Goal: Information Seeking & Learning: Learn about a topic

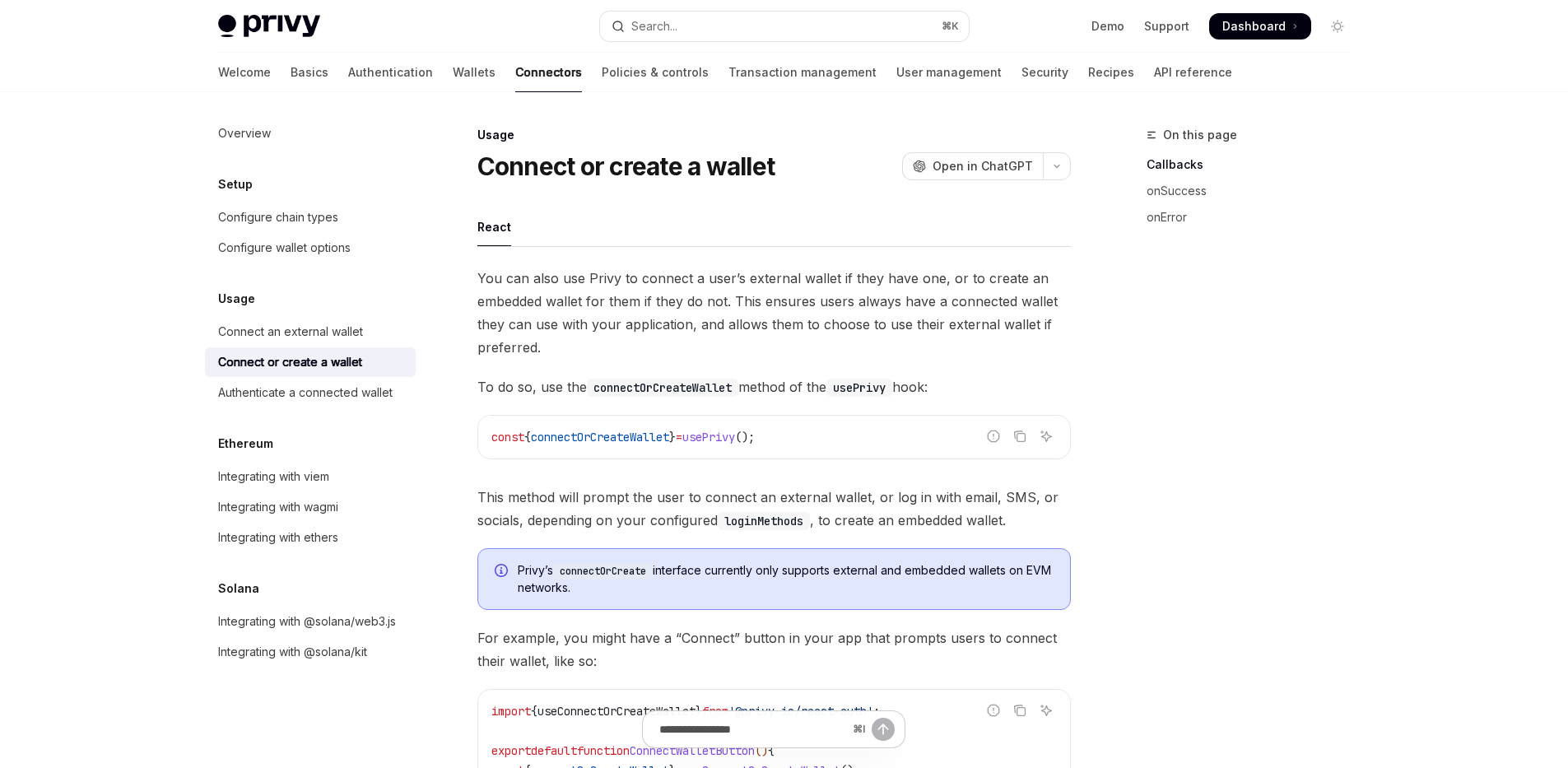
click at [827, 503] on span "This method will prompt the user to connect an external wallet, or log in with …" at bounding box center [774, 509] width 594 height 46
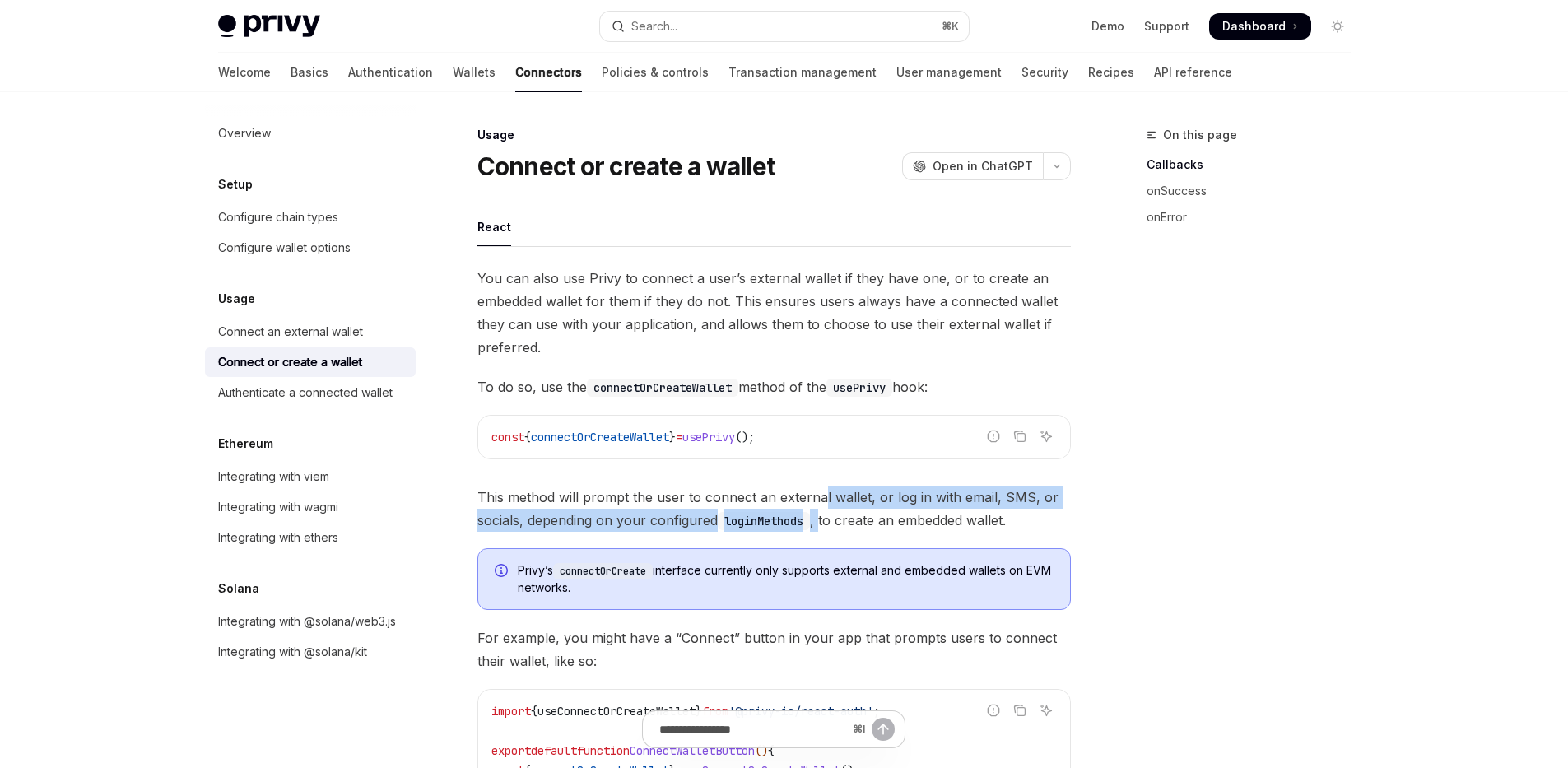
drag, startPoint x: 822, startPoint y: 501, endPoint x: 821, endPoint y: 518, distance: 17.0
click at [822, 519] on span "This method will prompt the user to connect an external wallet, or log in with …" at bounding box center [774, 509] width 594 height 46
click at [821, 518] on span "This method will prompt the user to connect an external wallet, or log in with …" at bounding box center [774, 509] width 594 height 46
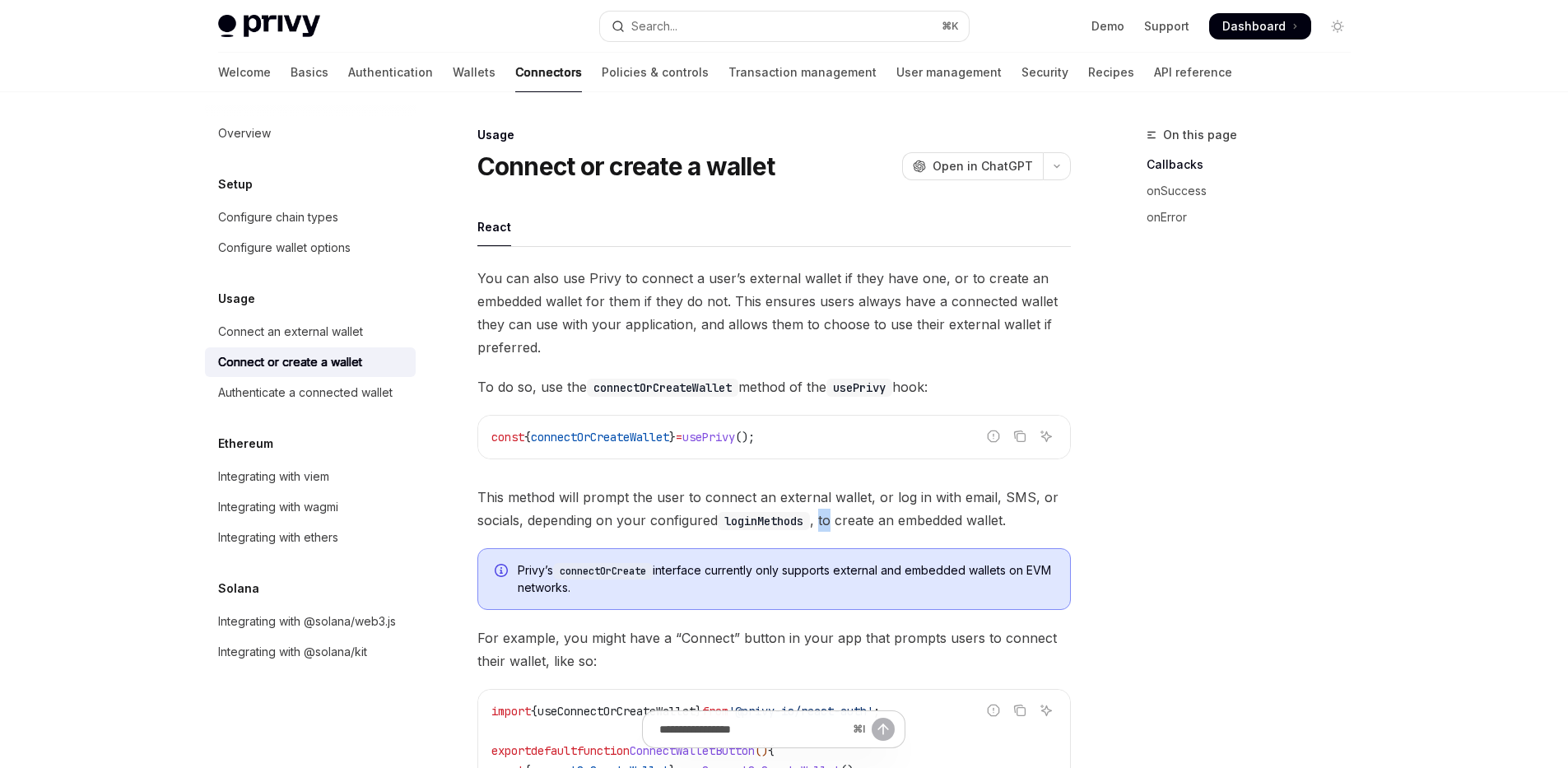
click at [821, 518] on span "This method will prompt the user to connect an external wallet, or log in with …" at bounding box center [774, 509] width 594 height 46
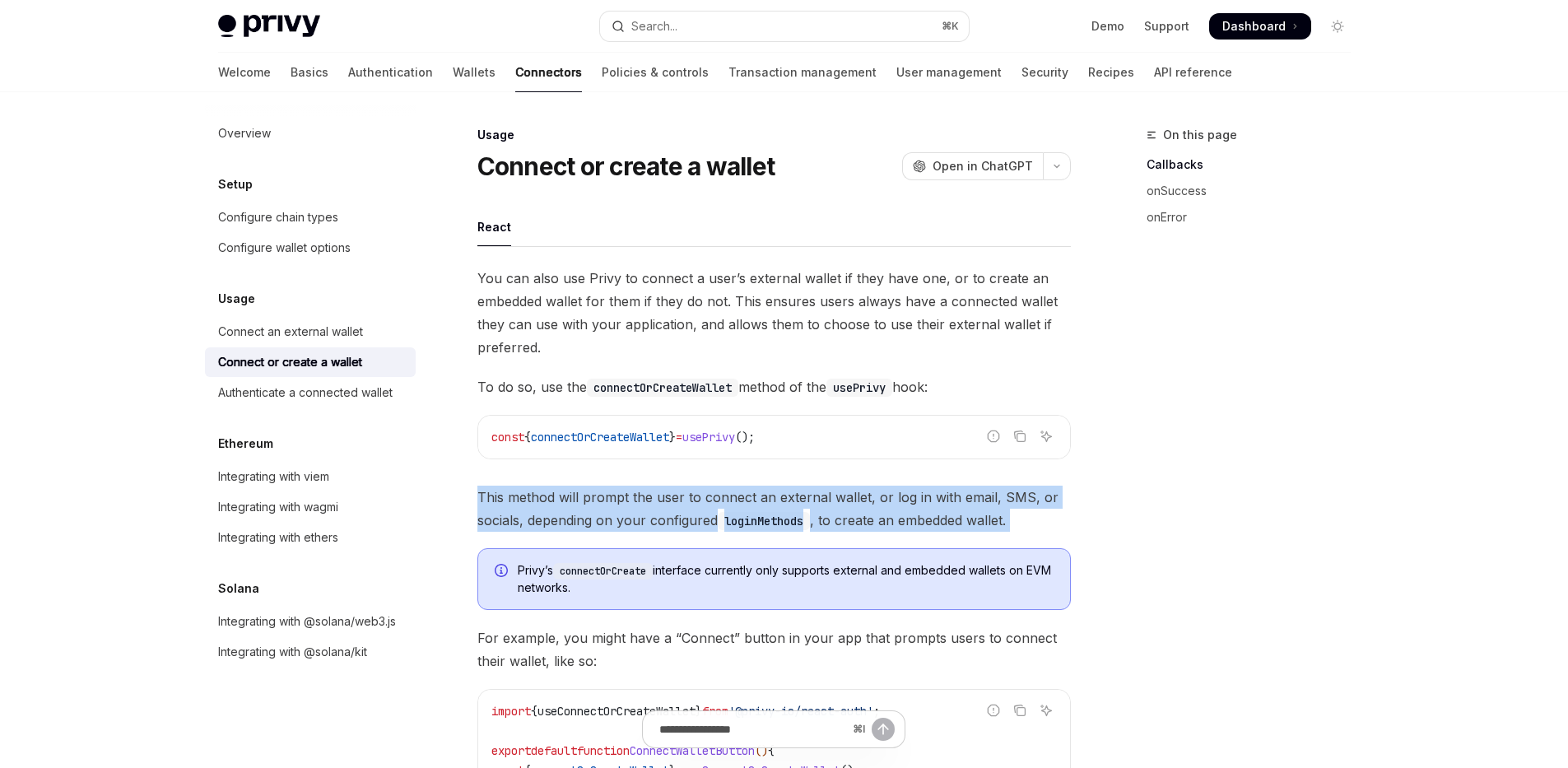
click at [821, 518] on span "This method will prompt the user to connect an external wallet, or log in with …" at bounding box center [774, 509] width 594 height 46
click at [819, 501] on span "This method will prompt the user to connect an external wallet, or log in with …" at bounding box center [774, 509] width 594 height 46
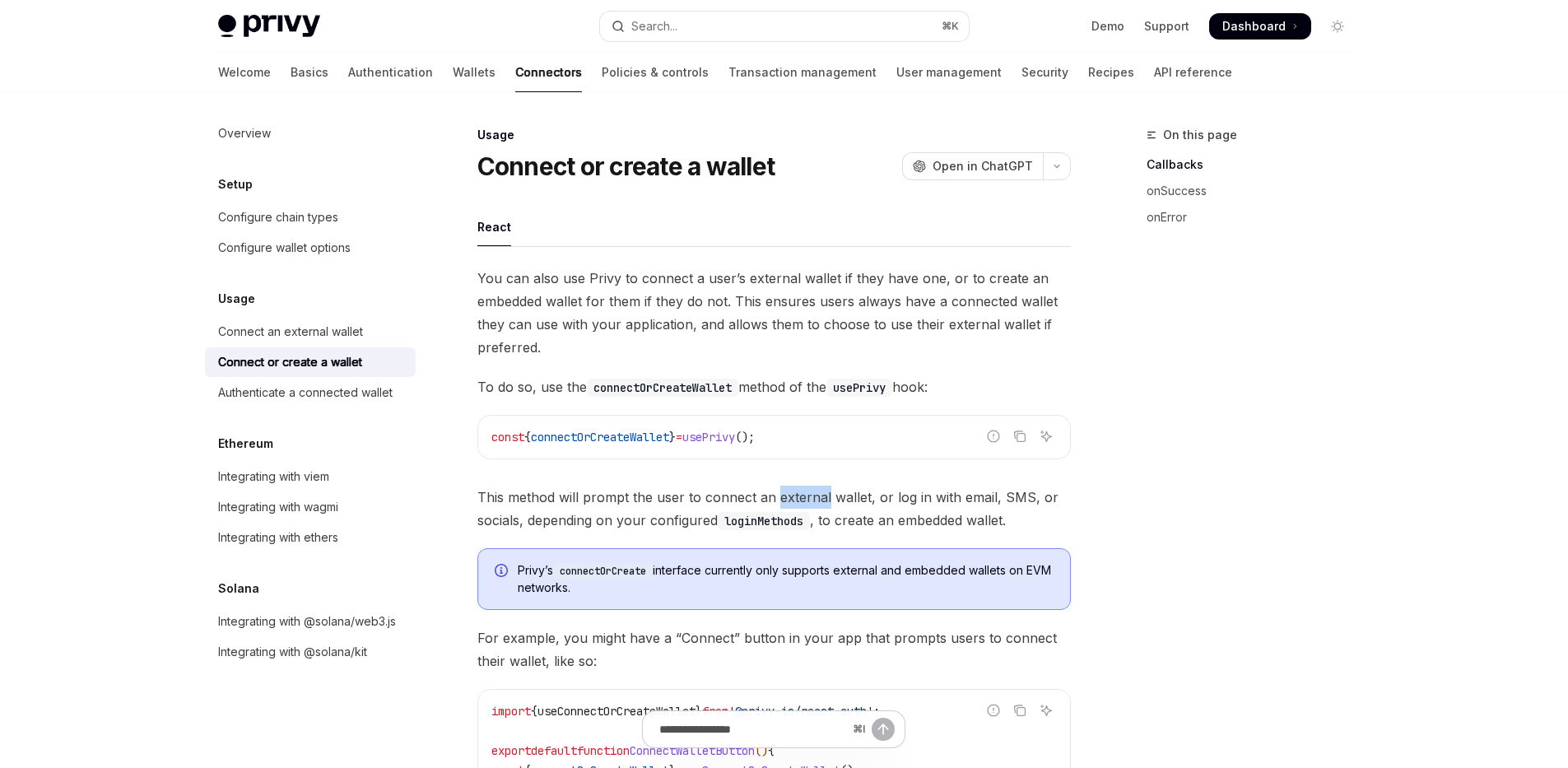
click at [819, 501] on span "This method will prompt the user to connect an external wallet, or log in with …" at bounding box center [774, 509] width 594 height 46
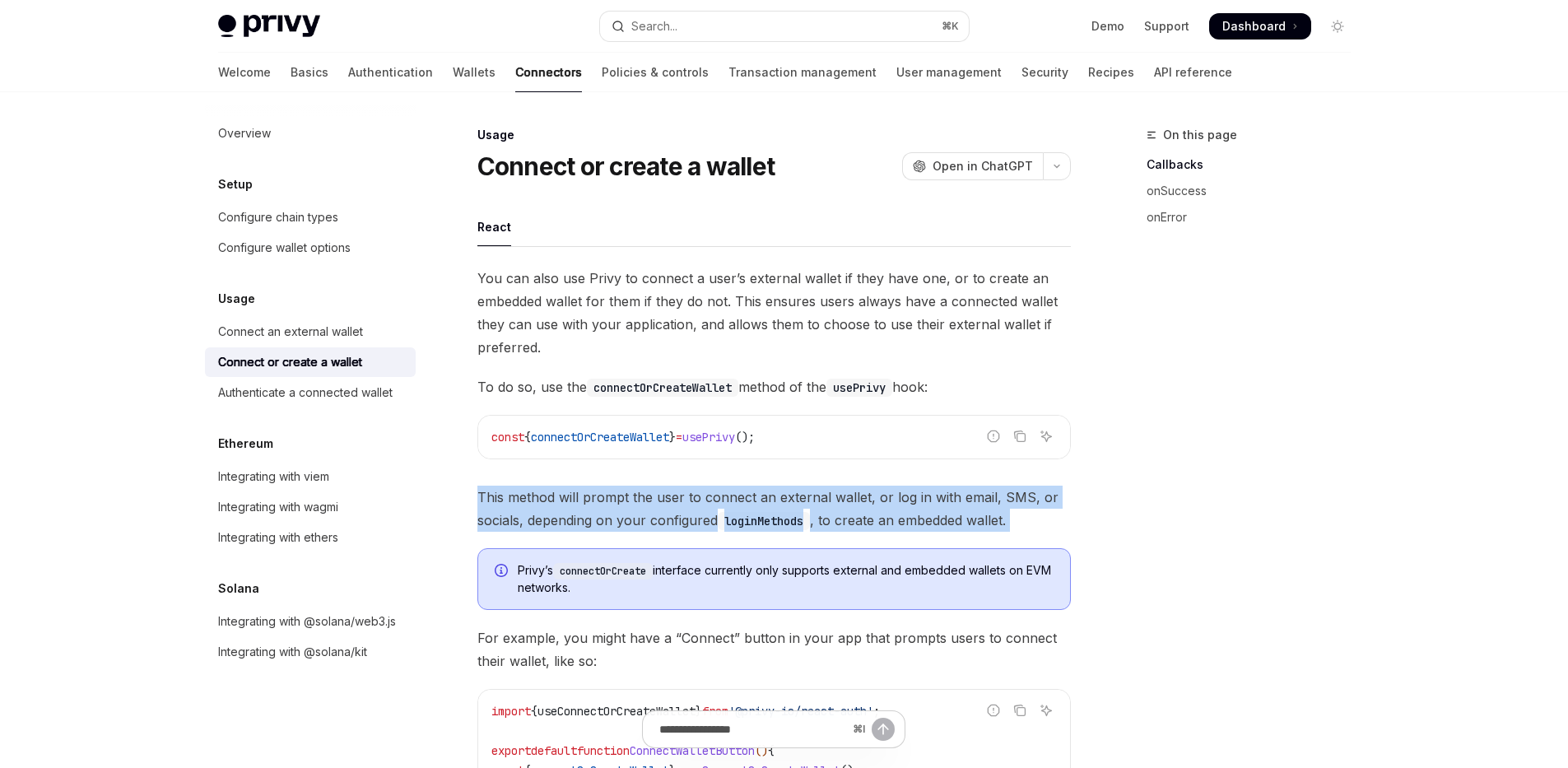
click at [819, 501] on span "This method will prompt the user to connect an external wallet, or log in with …" at bounding box center [774, 509] width 594 height 46
click at [817, 494] on span "This method will prompt the user to connect an external wallet, or log in with …" at bounding box center [774, 509] width 594 height 46
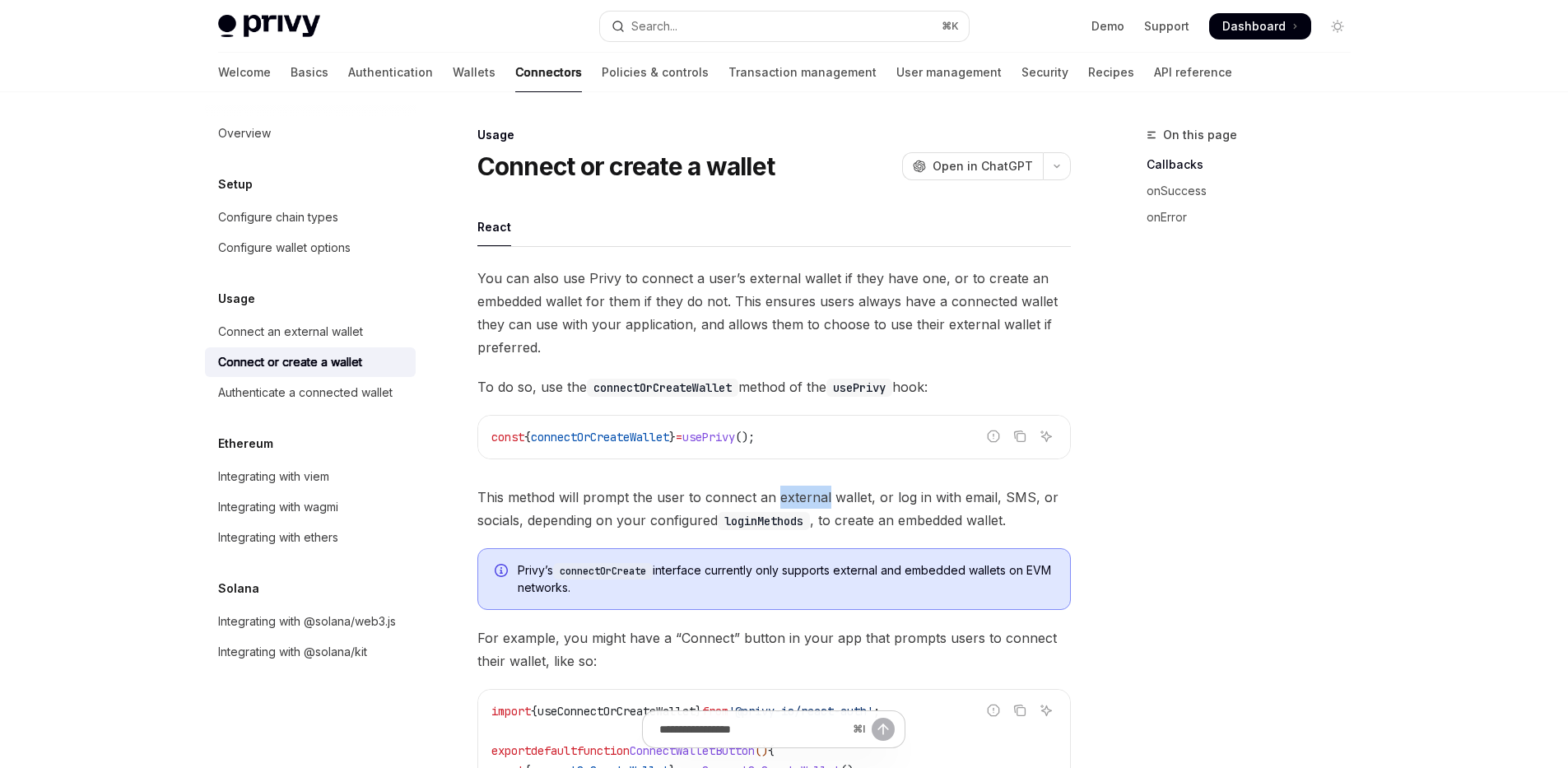
drag, startPoint x: 817, startPoint y: 494, endPoint x: 821, endPoint y: 516, distance: 22.4
click at [822, 515] on span "This method will prompt the user to connect an external wallet, or log in with …" at bounding box center [774, 509] width 594 height 46
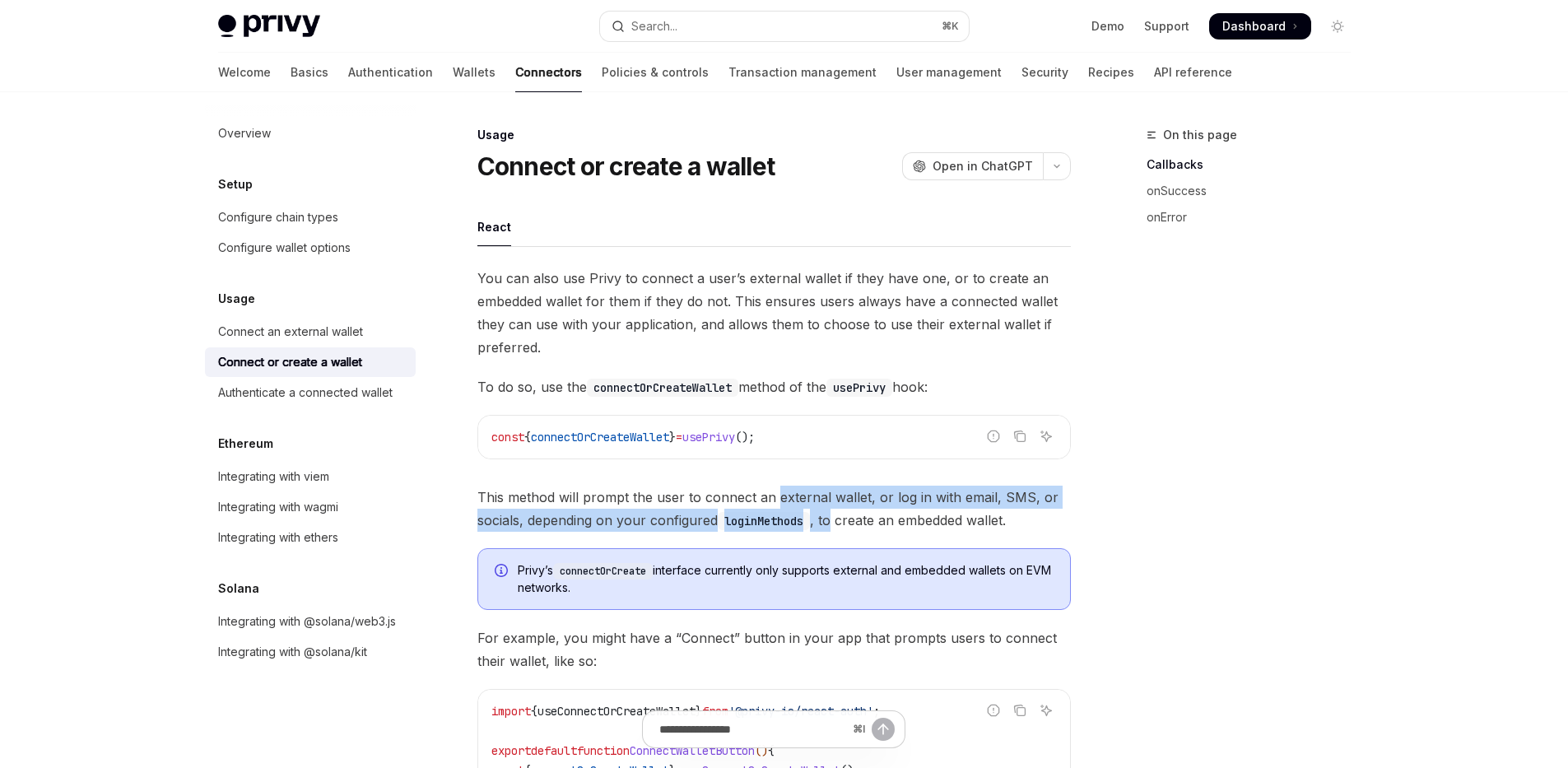
click at [821, 516] on span "This method will prompt the user to connect an external wallet, or log in with …" at bounding box center [774, 509] width 594 height 46
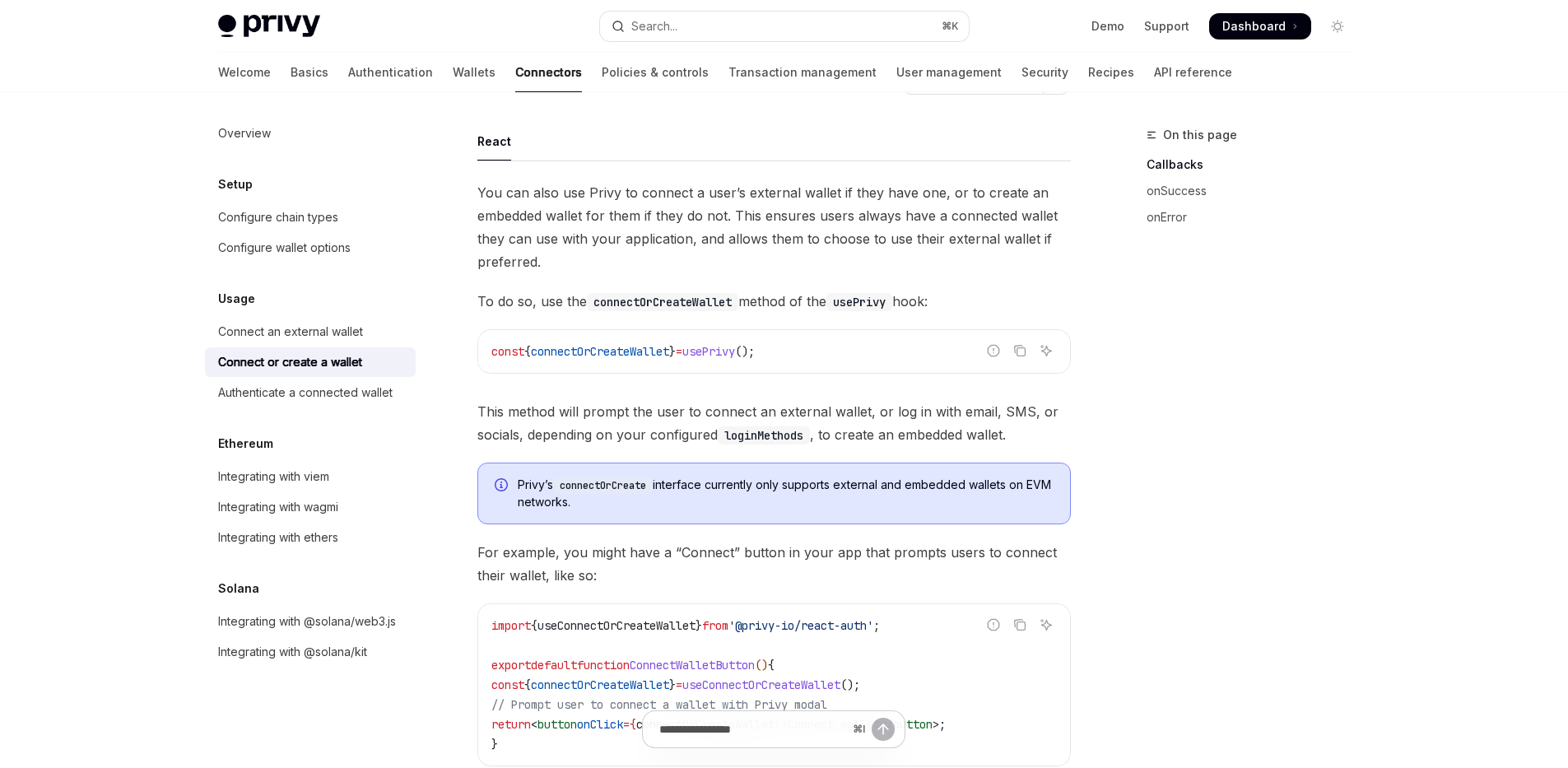
scroll to position [66, 0]
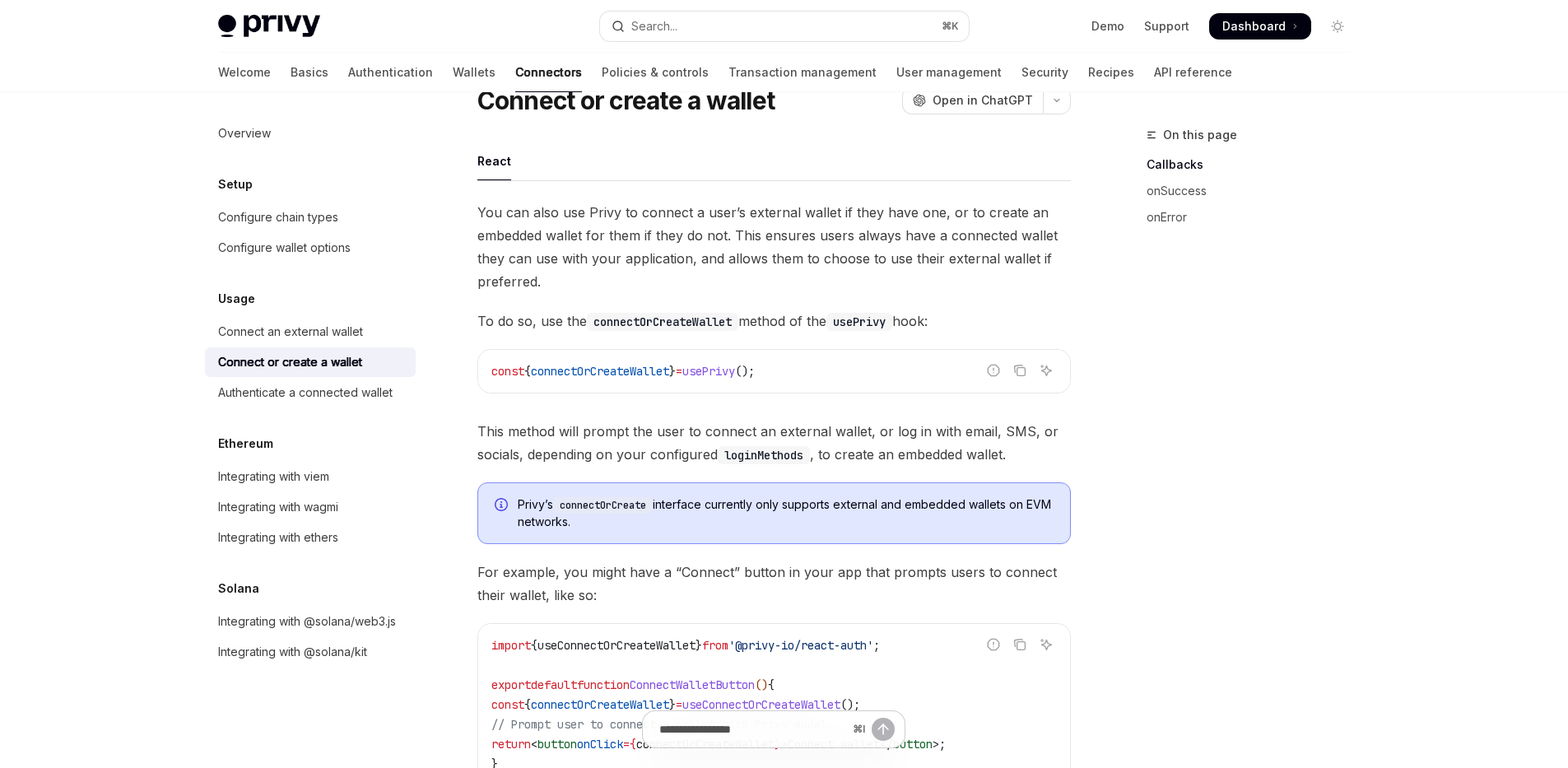
click at [520, 330] on span "To do so, use the connectOrCreateWallet method of the usePrivy hook:" at bounding box center [774, 320] width 594 height 23
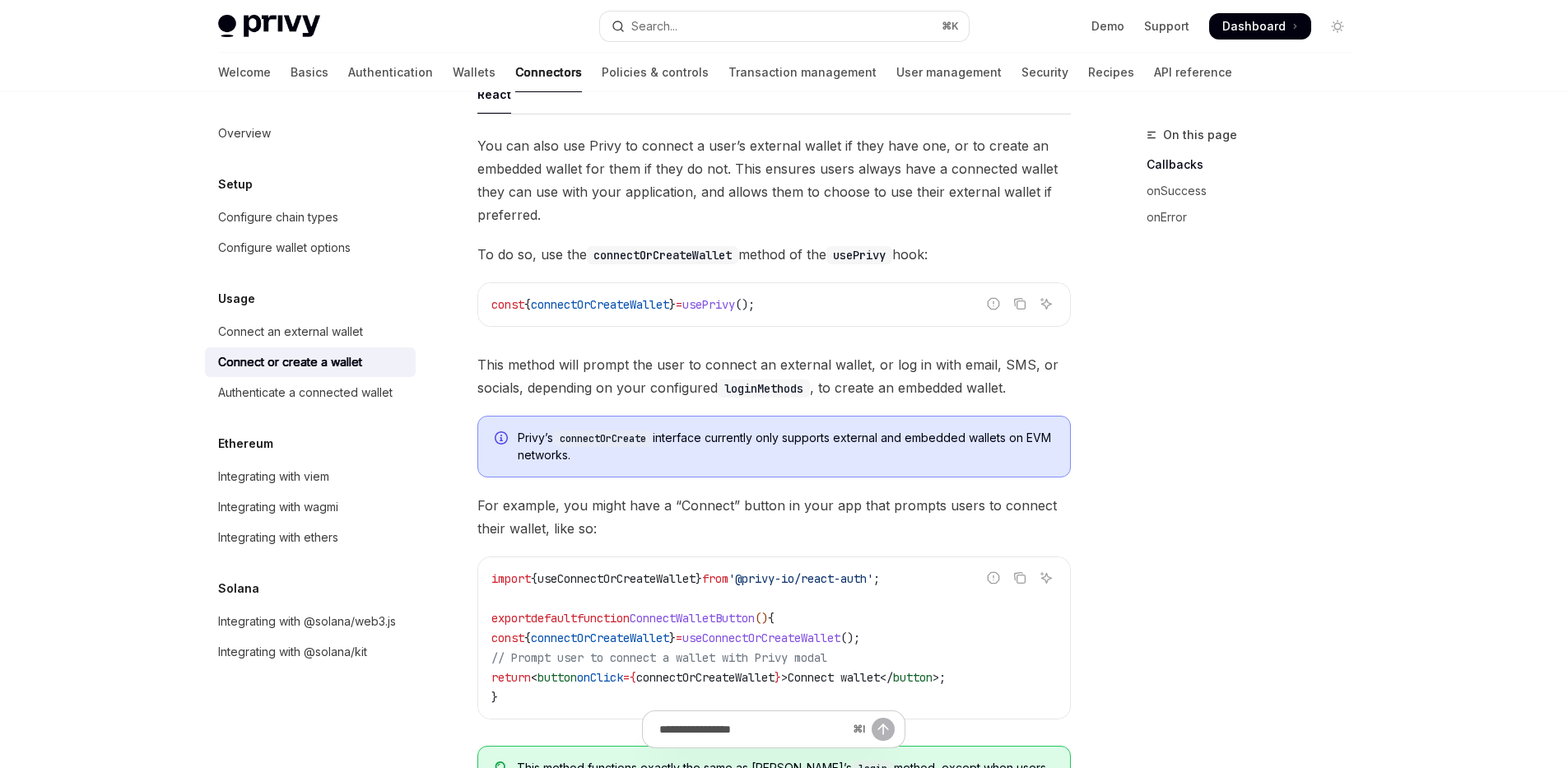
scroll to position [57, 0]
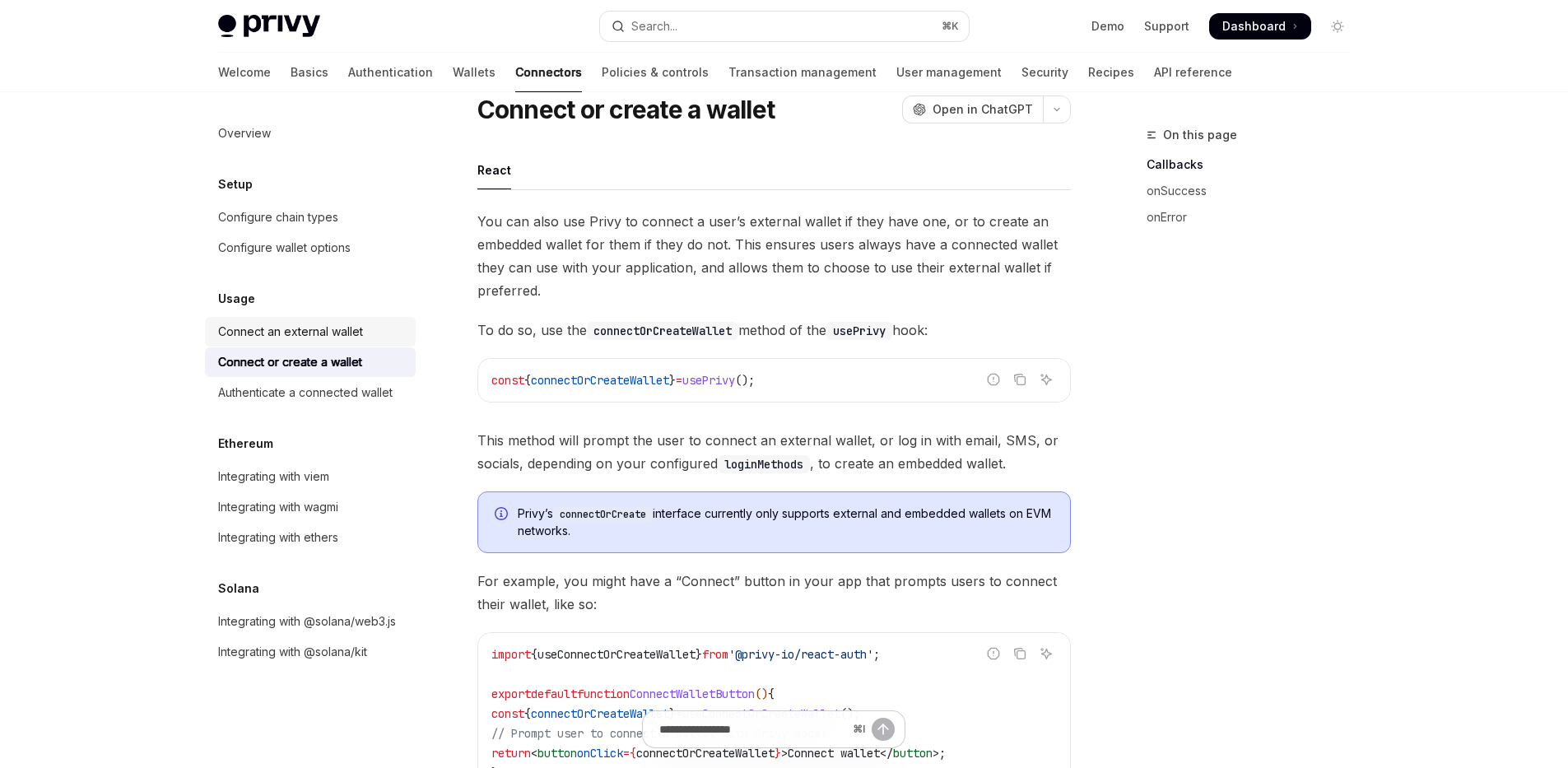
click at [319, 322] on div "Connect an external wallet" at bounding box center [290, 332] width 145 height 19
type textarea "*"
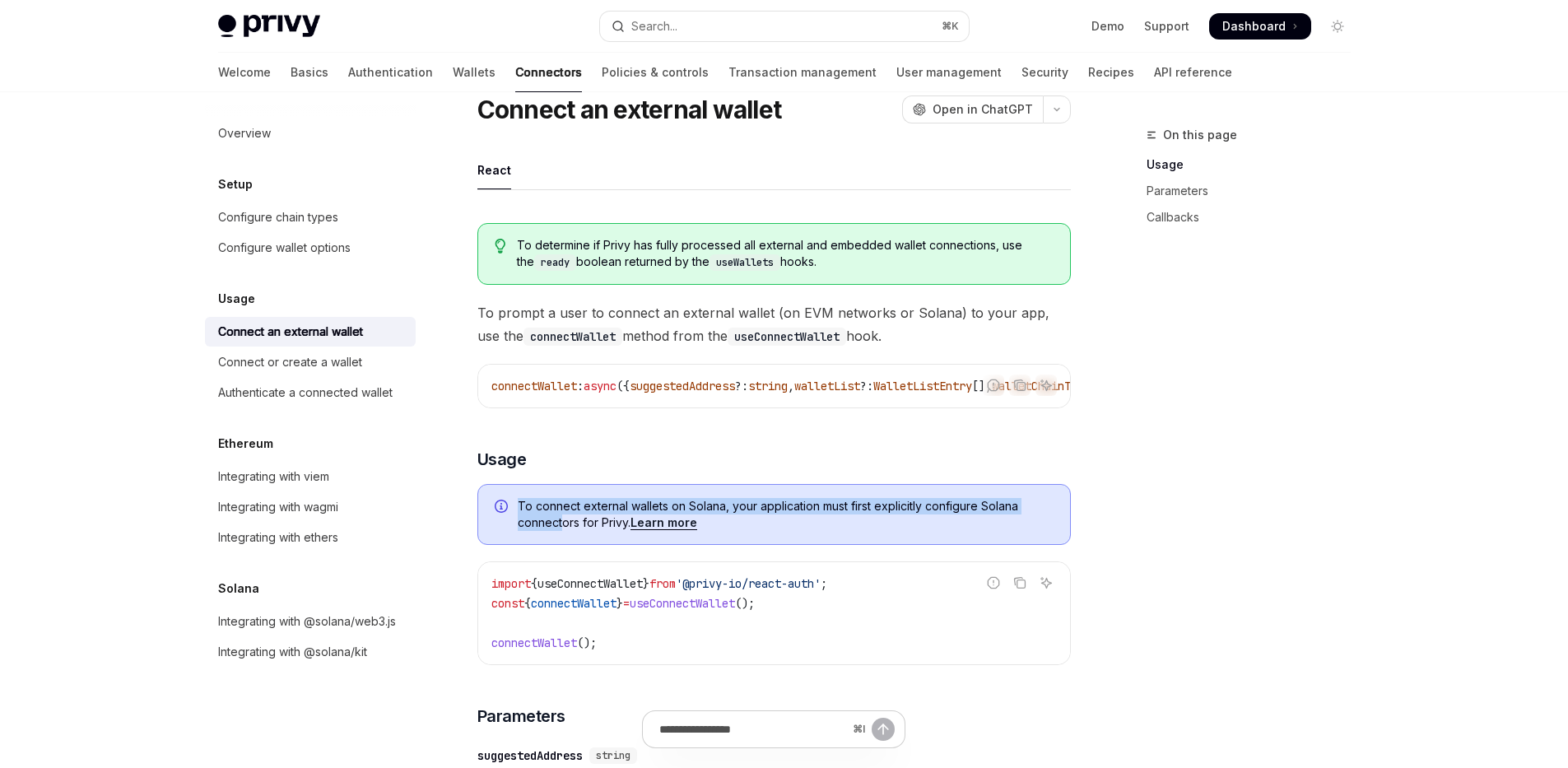
drag, startPoint x: 517, startPoint y: 513, endPoint x: 563, endPoint y: 528, distance: 48.4
click at [563, 528] on span "To connect external wallets on Solana, your application must first explicitly c…" at bounding box center [785, 515] width 536 height 33
drag, startPoint x: 558, startPoint y: 522, endPoint x: 564, endPoint y: 533, distance: 12.5
click at [564, 531] on span "To connect external wallets on Solana, your application must first explicitly c…" at bounding box center [785, 515] width 536 height 33
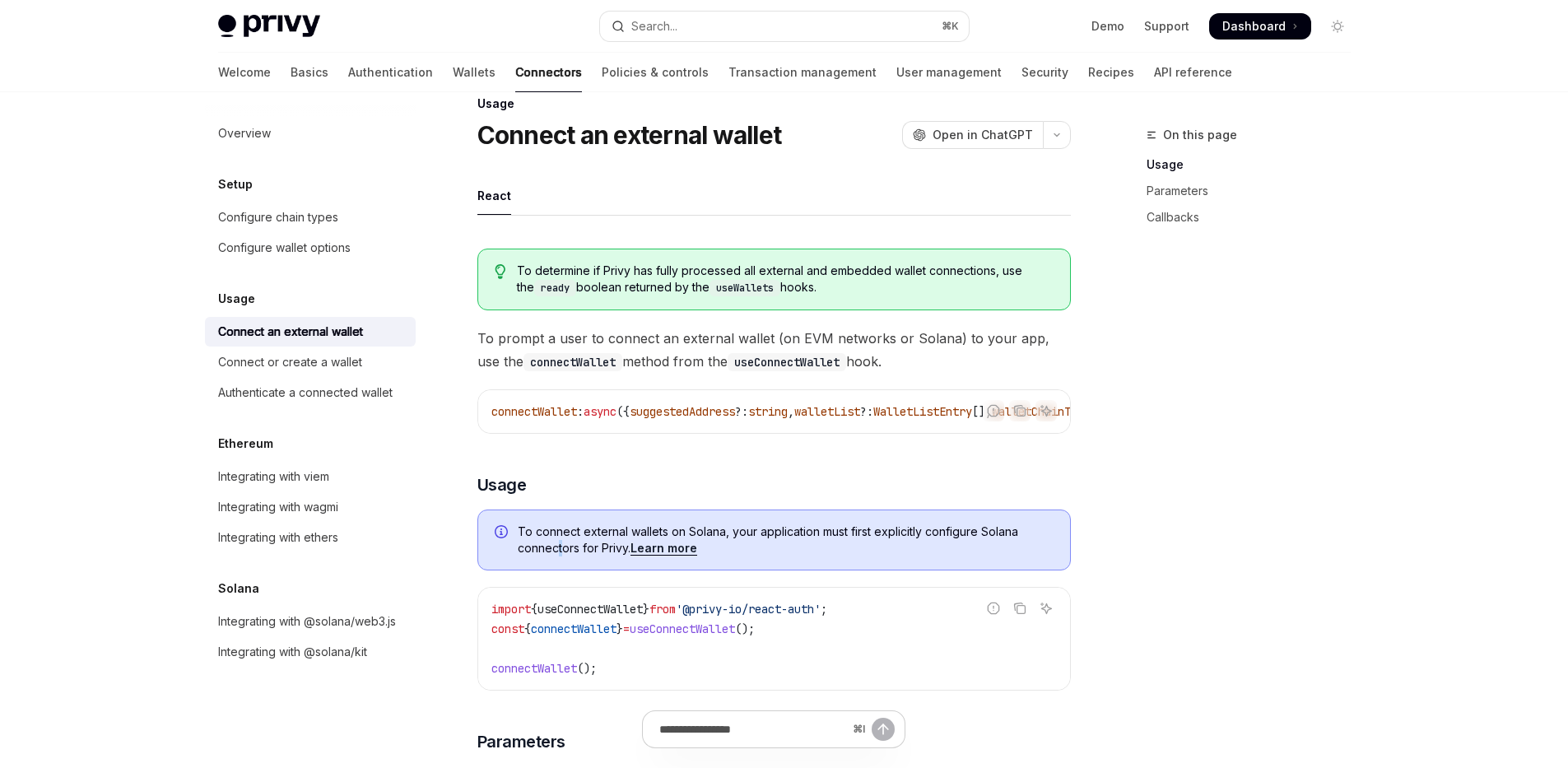
scroll to position [30, 0]
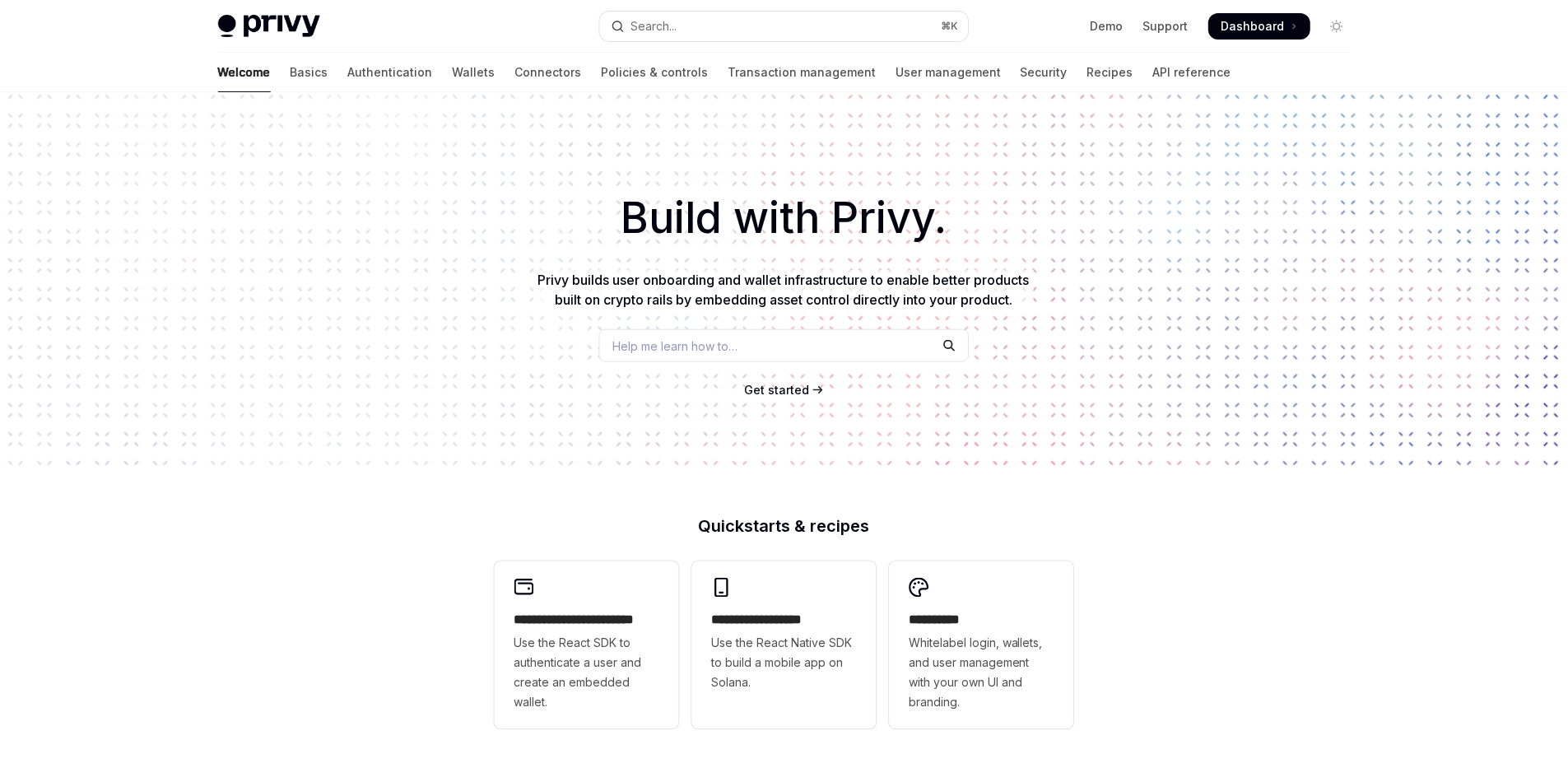
click at [680, 15] on button "Search... ⌘ K" at bounding box center [784, 27] width 369 height 29
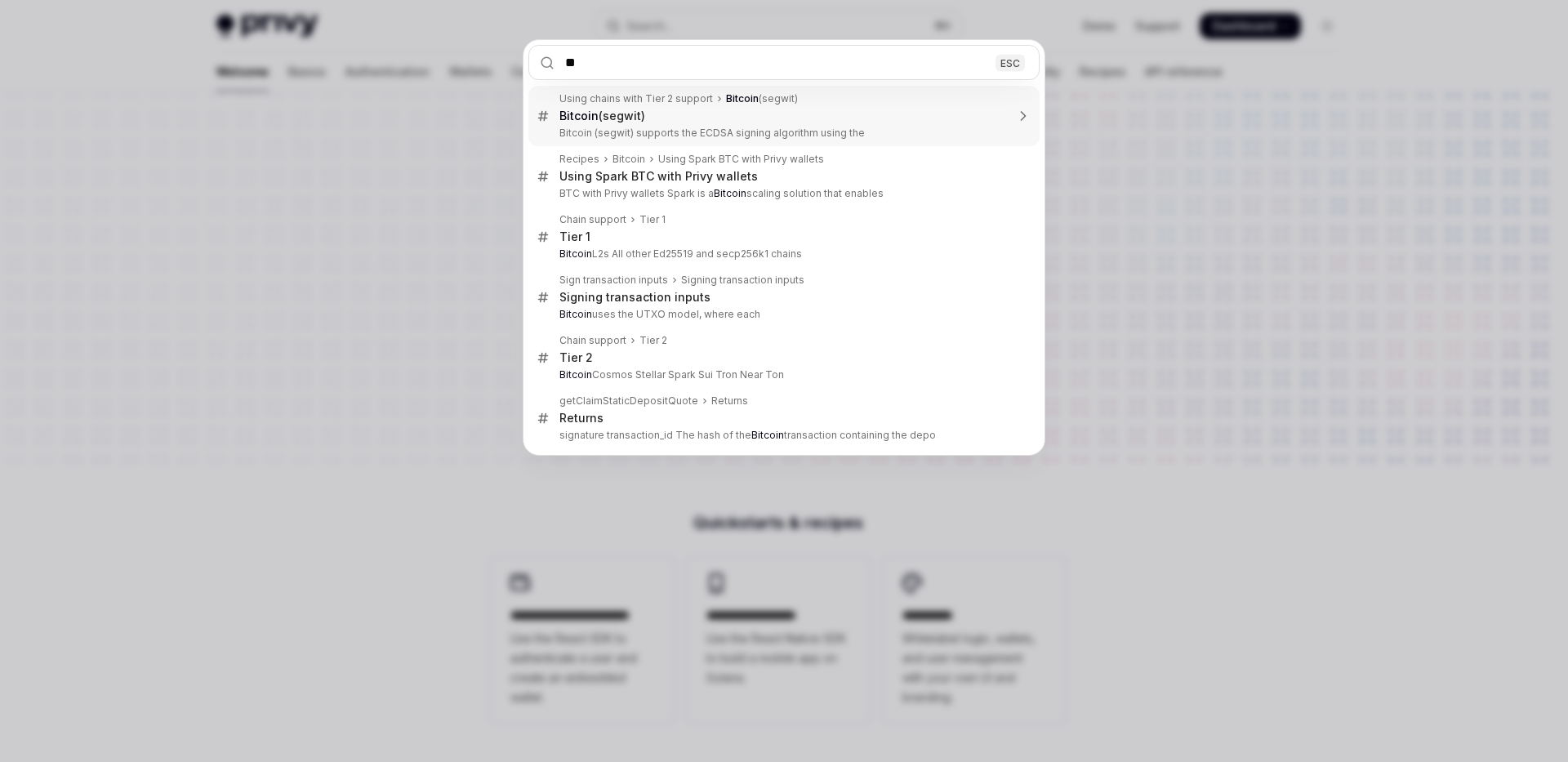
type input "***"
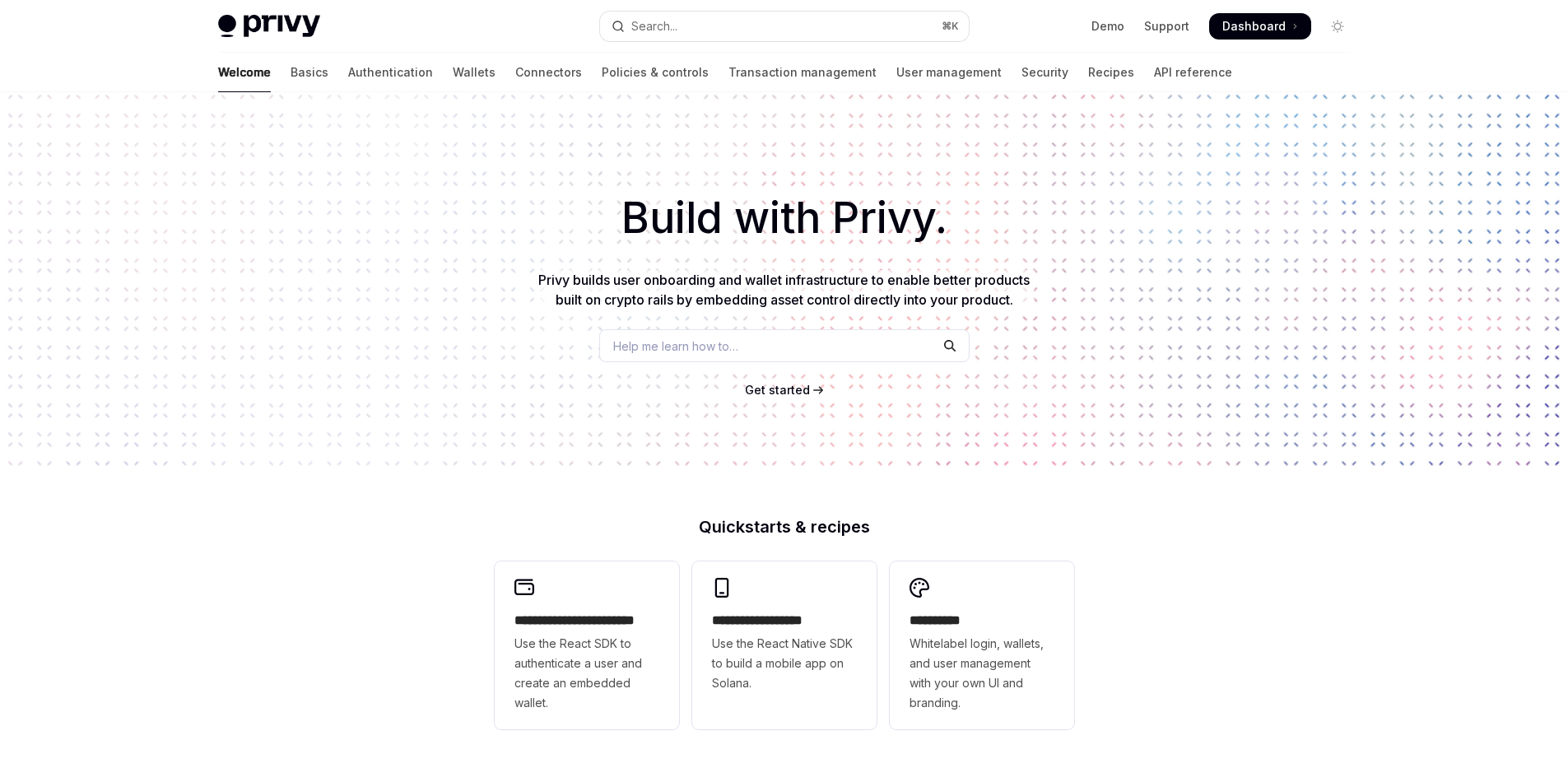
type textarea "*"
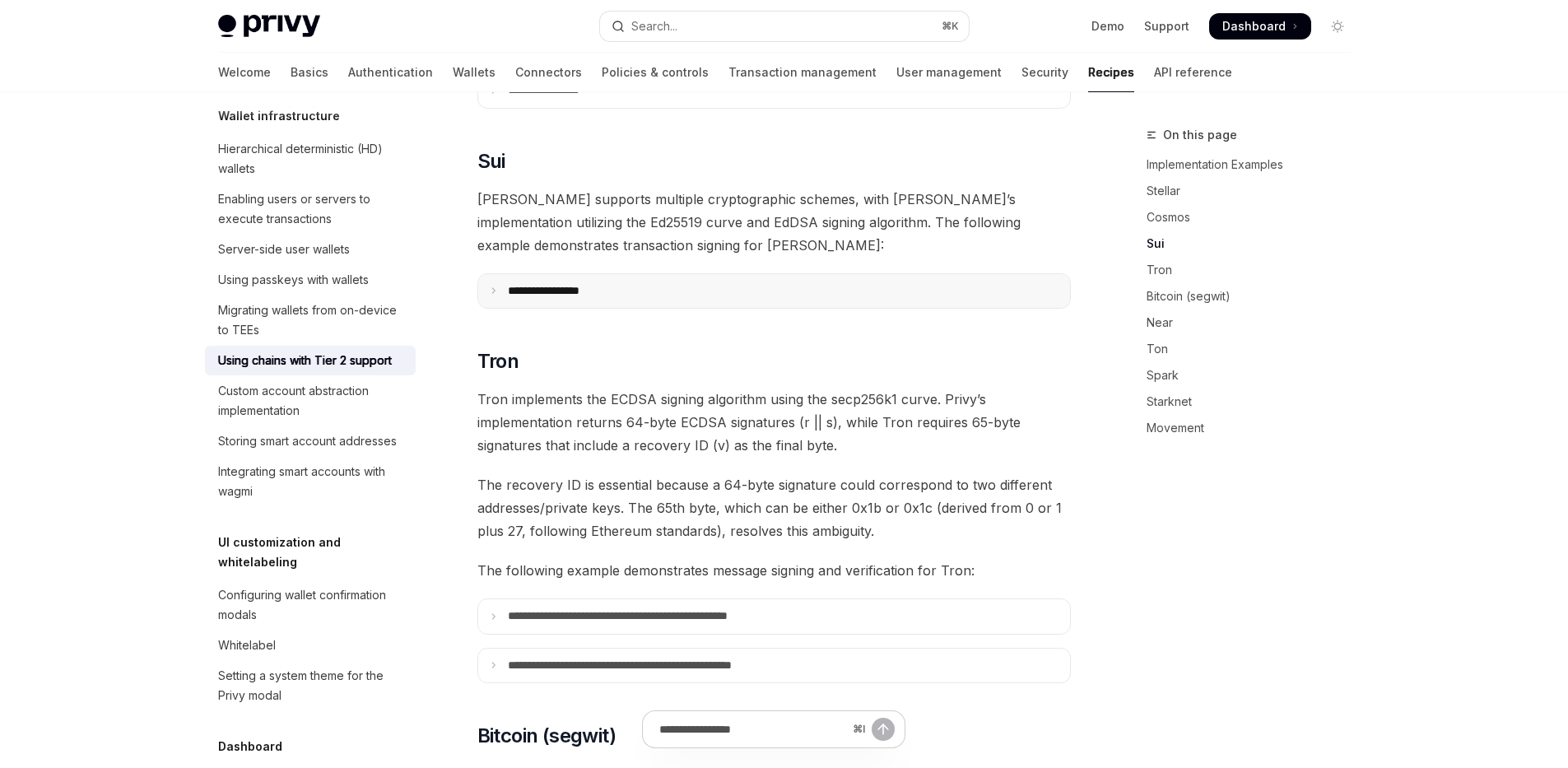
click at [610, 284] on p "**********" at bounding box center [564, 291] width 112 height 15
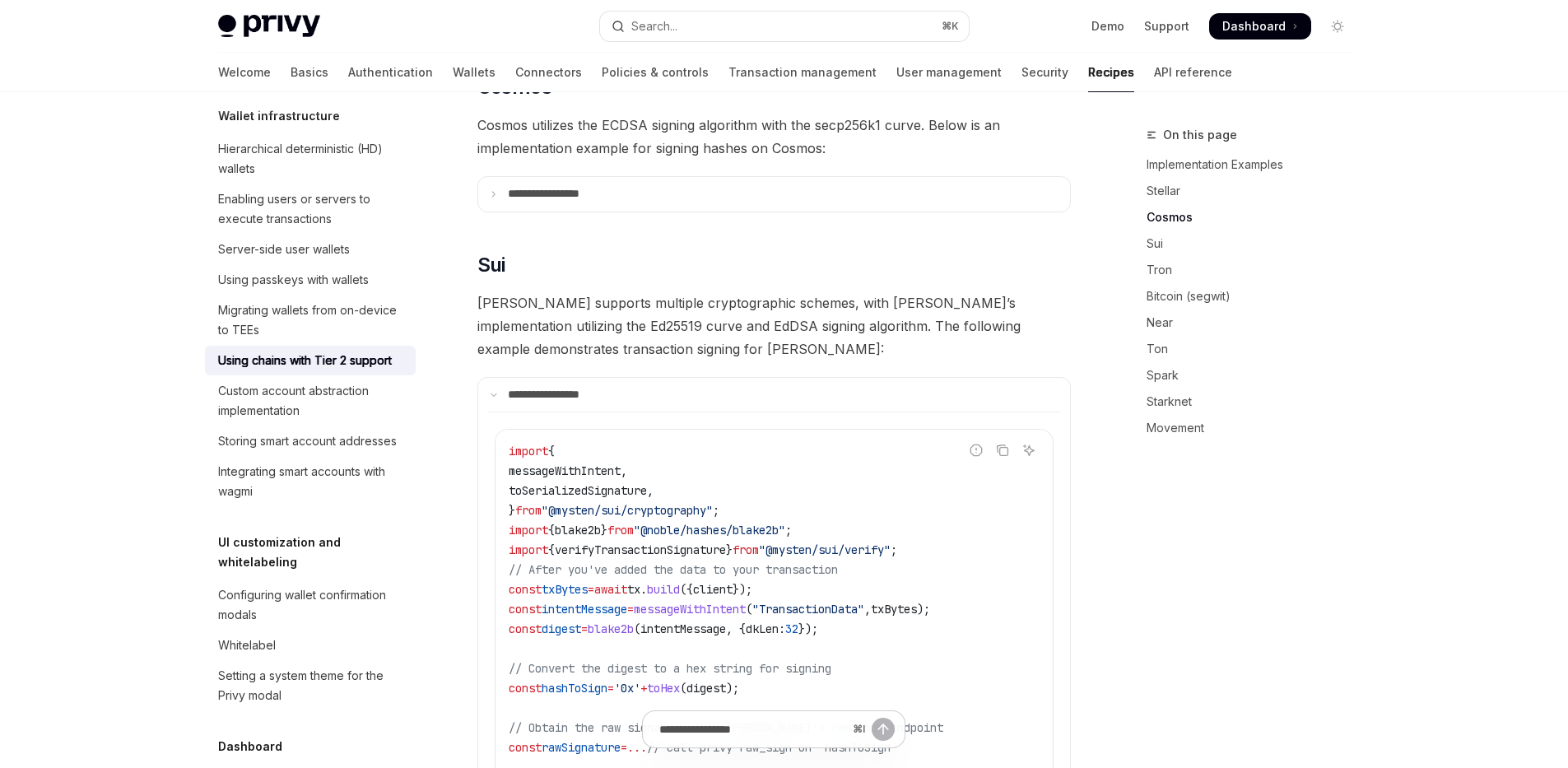
scroll to position [698, 0]
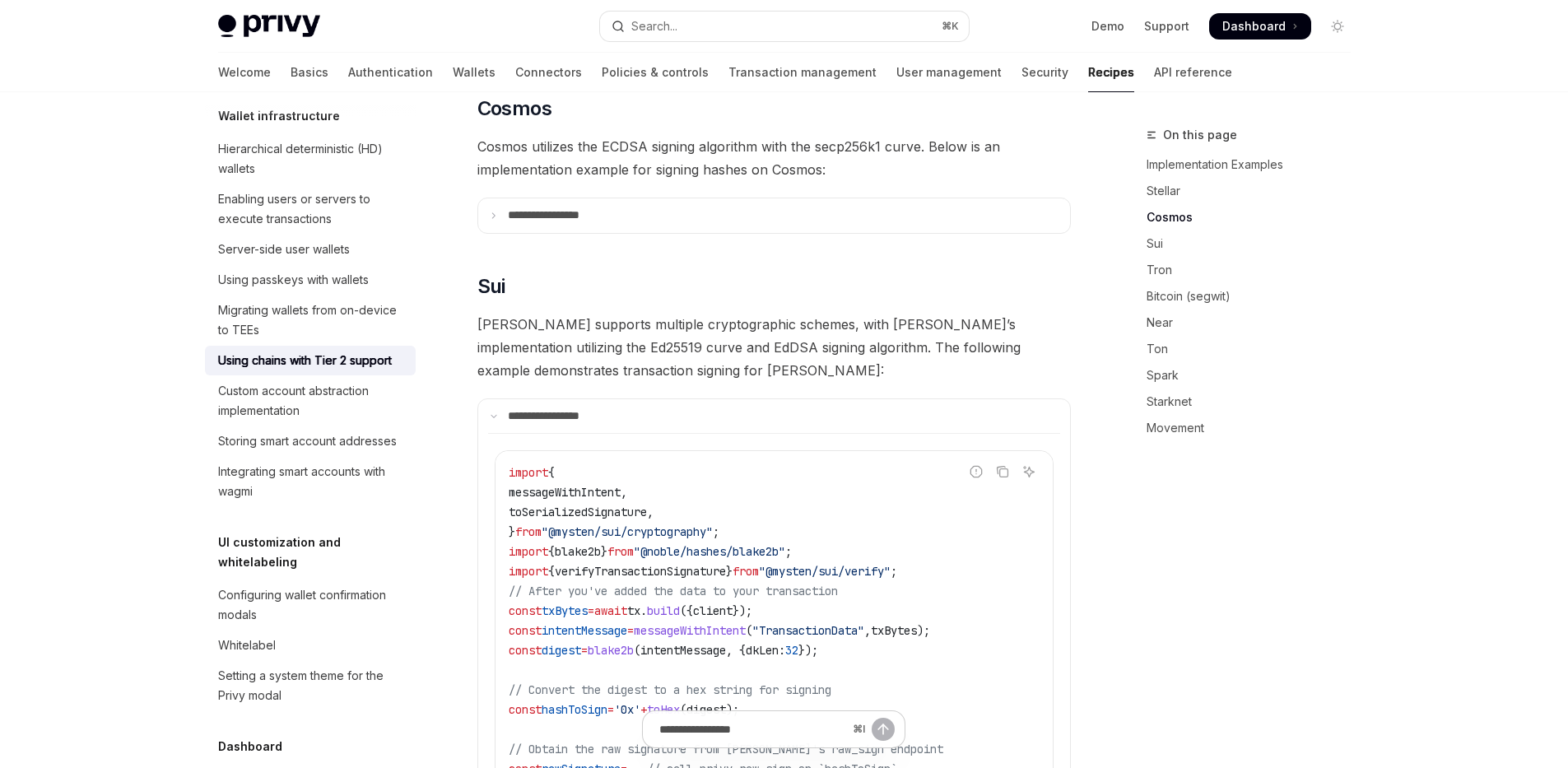
click at [668, 332] on span "Sui supports multiple cryptographic schemes, with Privy’s implementation utiliz…" at bounding box center [774, 347] width 594 height 69
click at [691, 313] on span "Sui supports multiple cryptographic schemes, with Privy’s implementation utiliz…" at bounding box center [774, 347] width 594 height 69
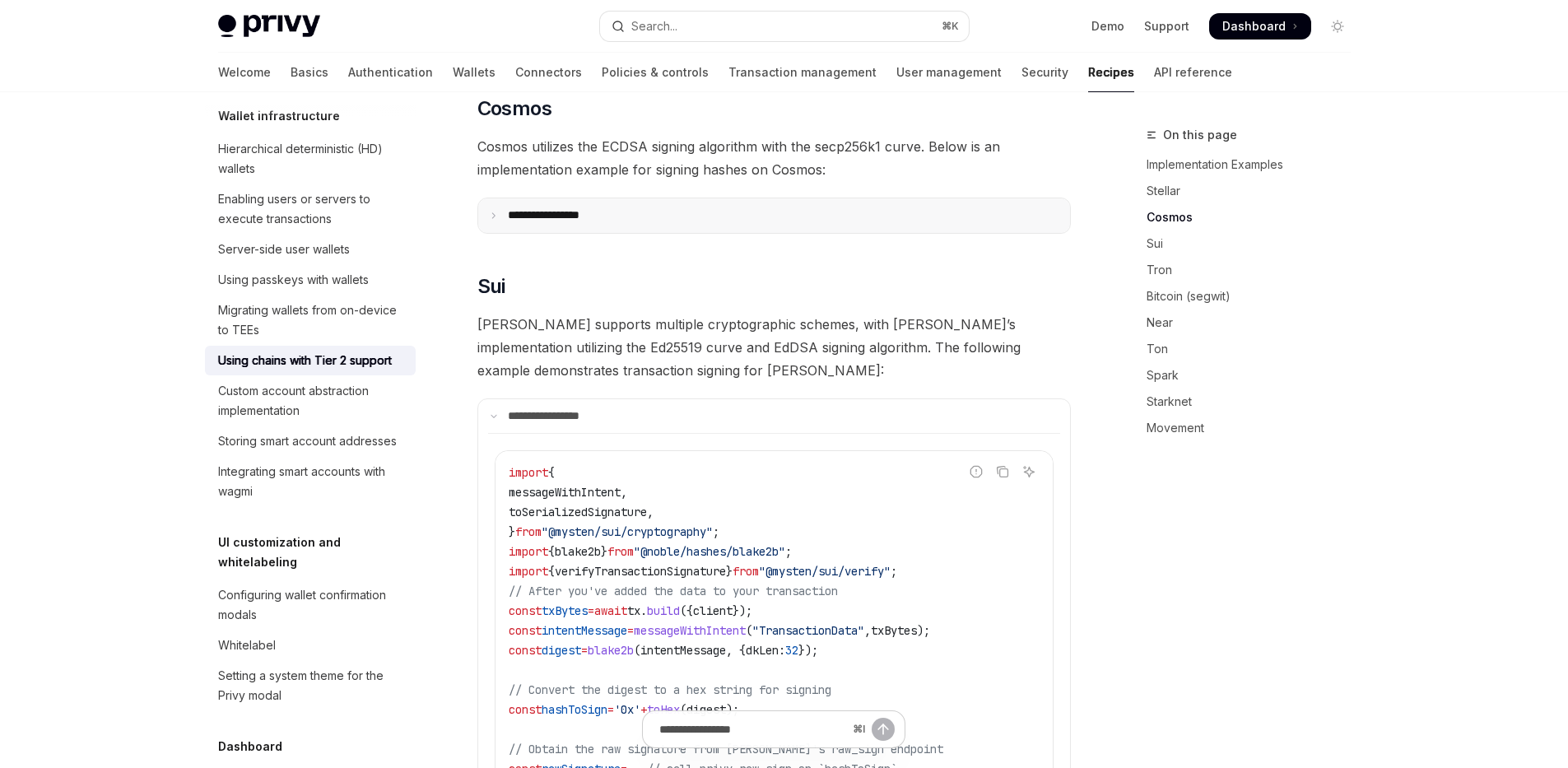
click at [640, 198] on summary "**********" at bounding box center [774, 215] width 592 height 35
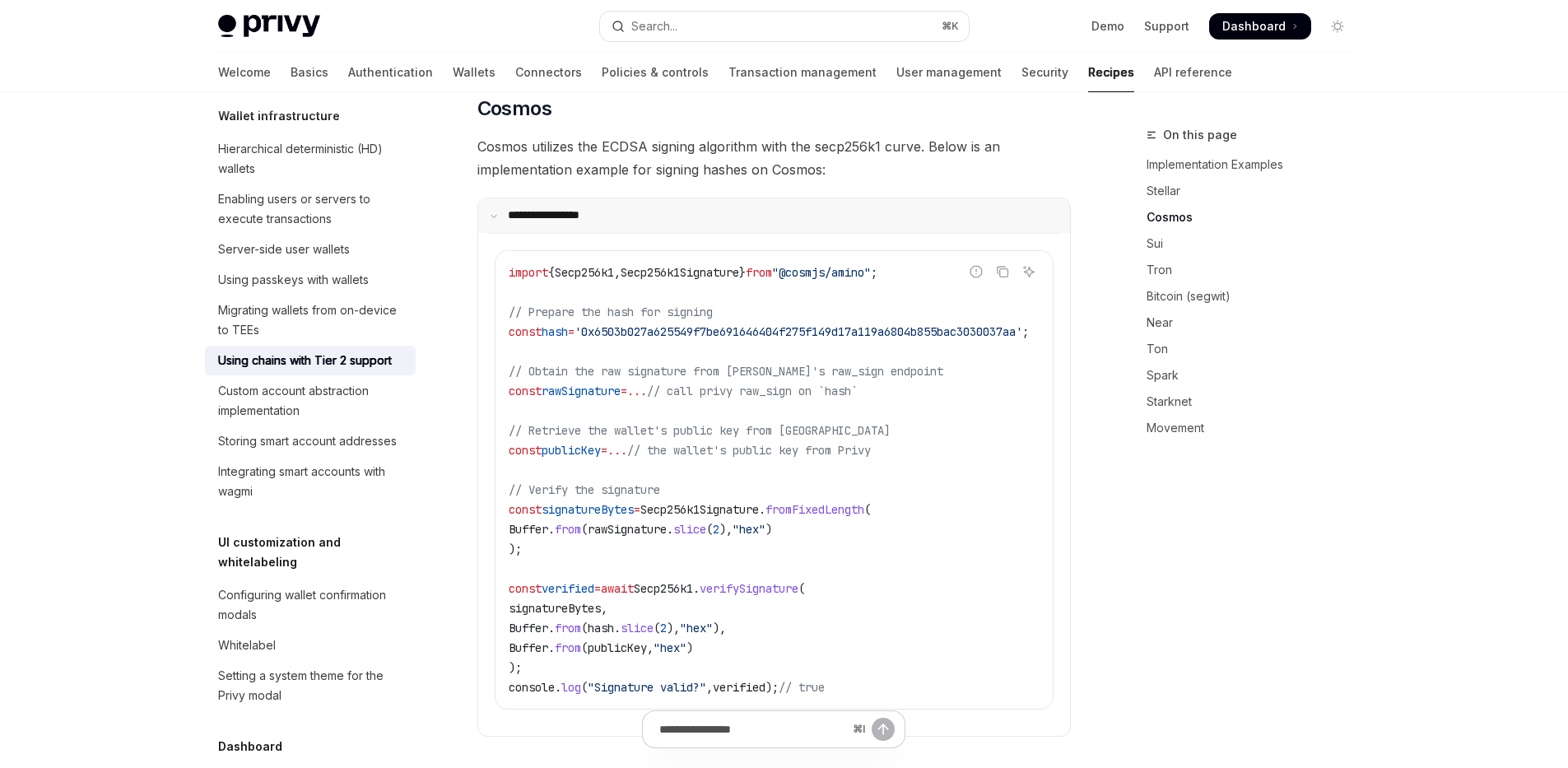
click at [640, 198] on summary "**********" at bounding box center [774, 215] width 592 height 35
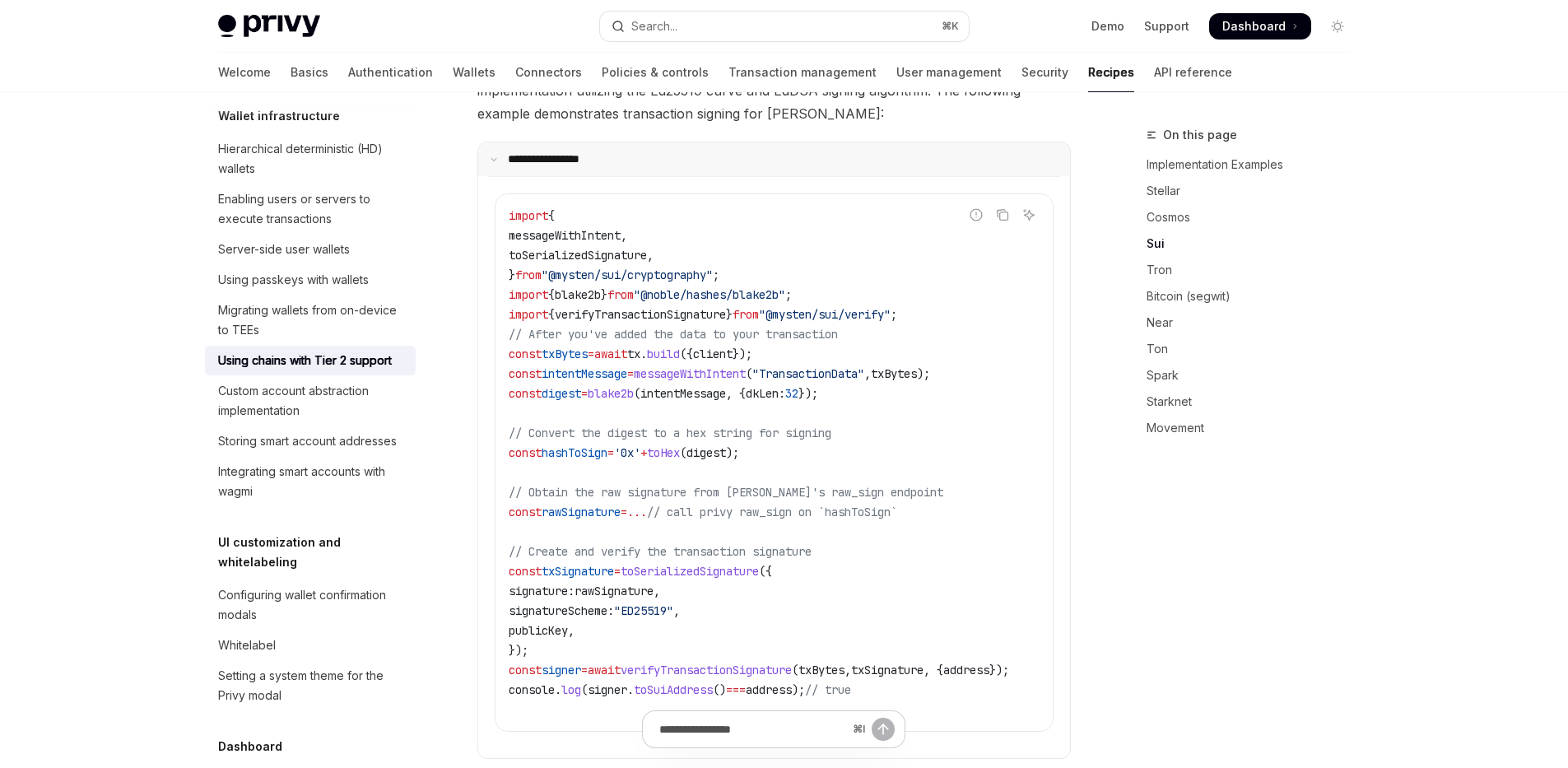
scroll to position [959, 0]
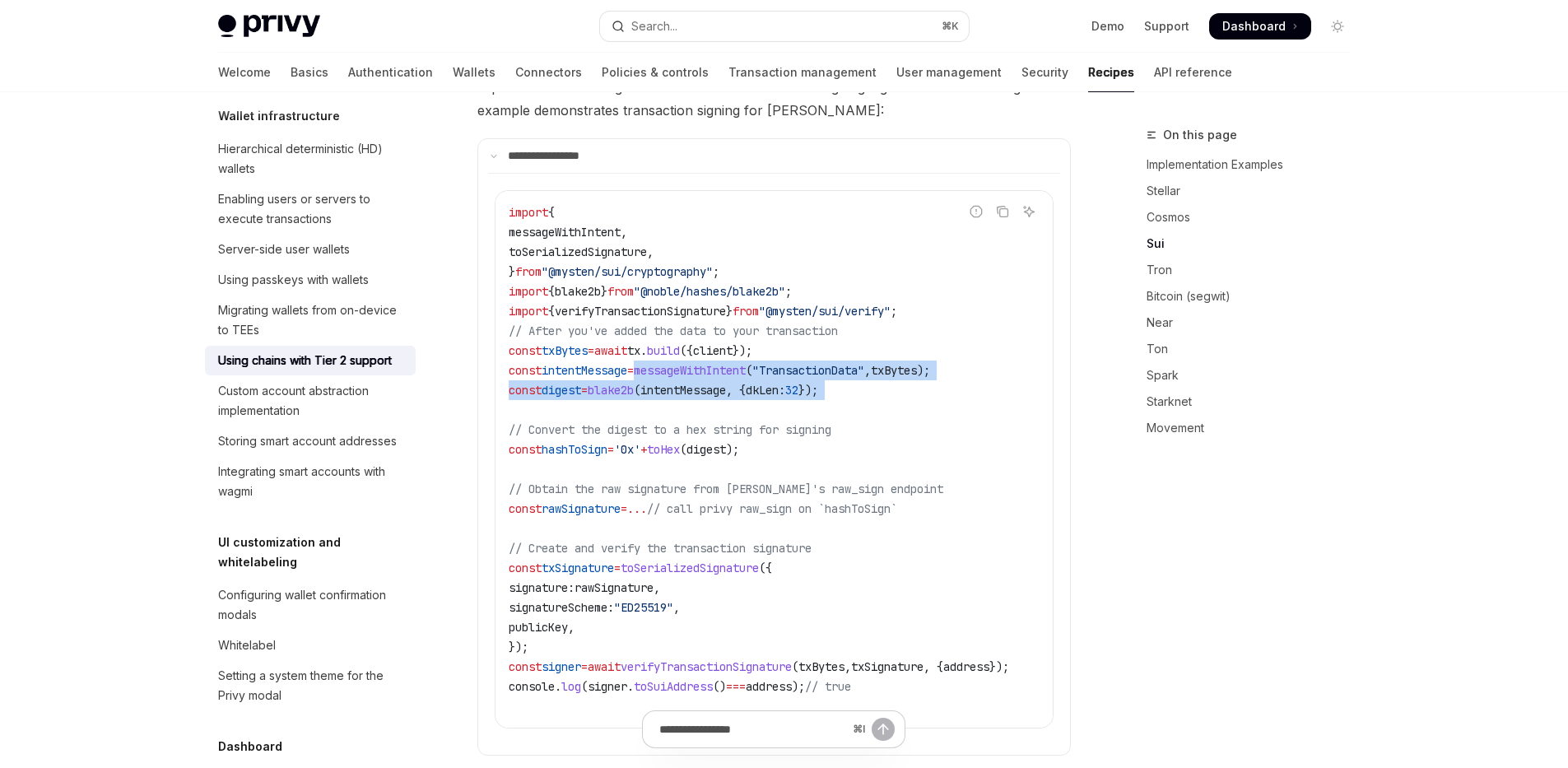
drag, startPoint x: 647, startPoint y: 385, endPoint x: 645, endPoint y: 334, distance: 51.0
click at [645, 341] on code "import { messageWithIntent , toSerializedSignature , } from "@mysten/sui/crypto…" at bounding box center [779, 460] width 540 height 514
click at [627, 343] on span "await" at bounding box center [611, 351] width 33 height 15
drag, startPoint x: 657, startPoint y: 334, endPoint x: 700, endPoint y: 395, distance: 74.6
click at [720, 389] on code "import { messageWithIntent , toSerializedSignature , } from "@mysten/sui/crypto…" at bounding box center [779, 460] width 540 height 514
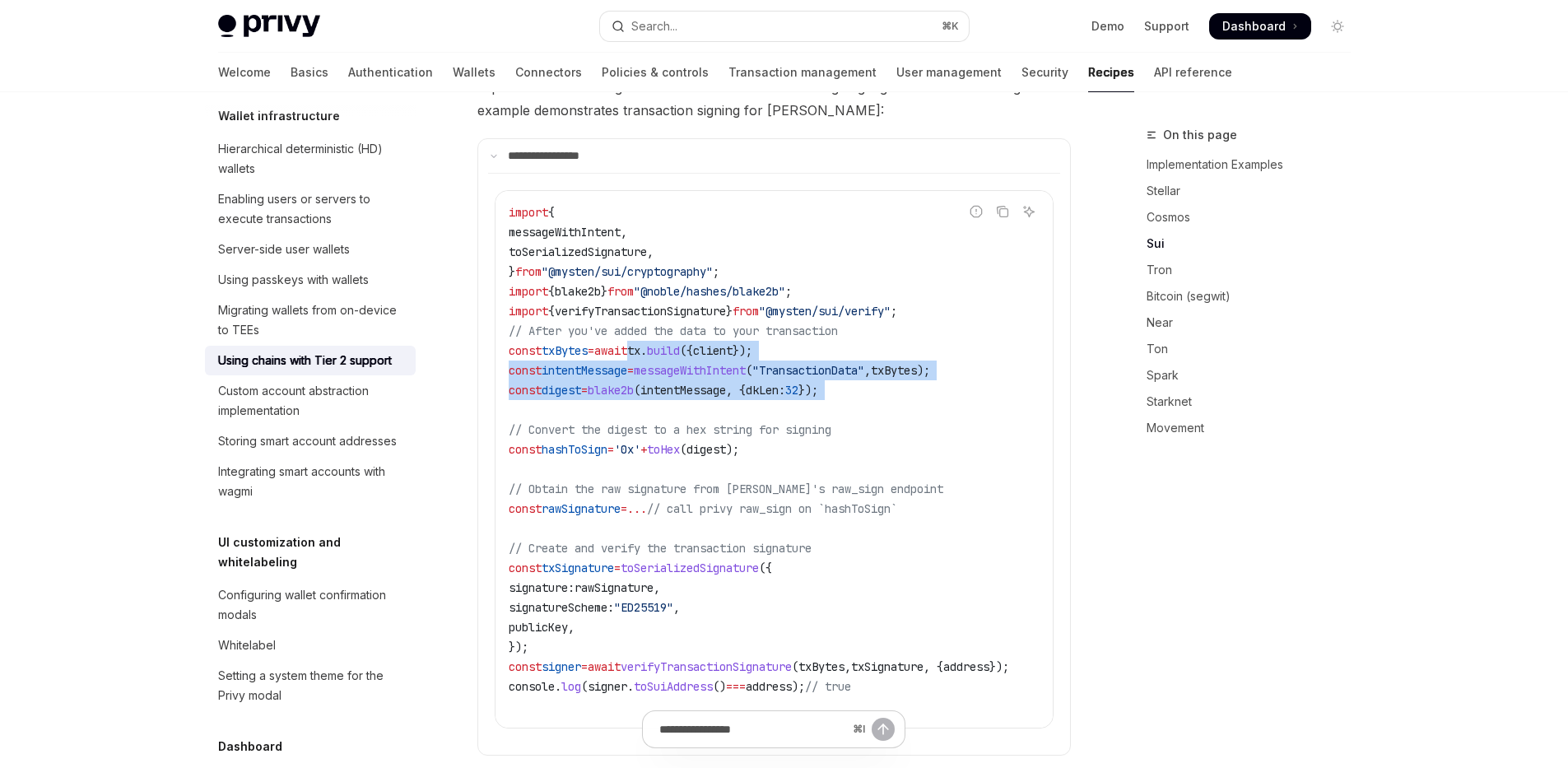
click at [695, 395] on code "import { messageWithIntent , toSerializedSignature , } from "@mysten/sui/crypto…" at bounding box center [779, 460] width 540 height 514
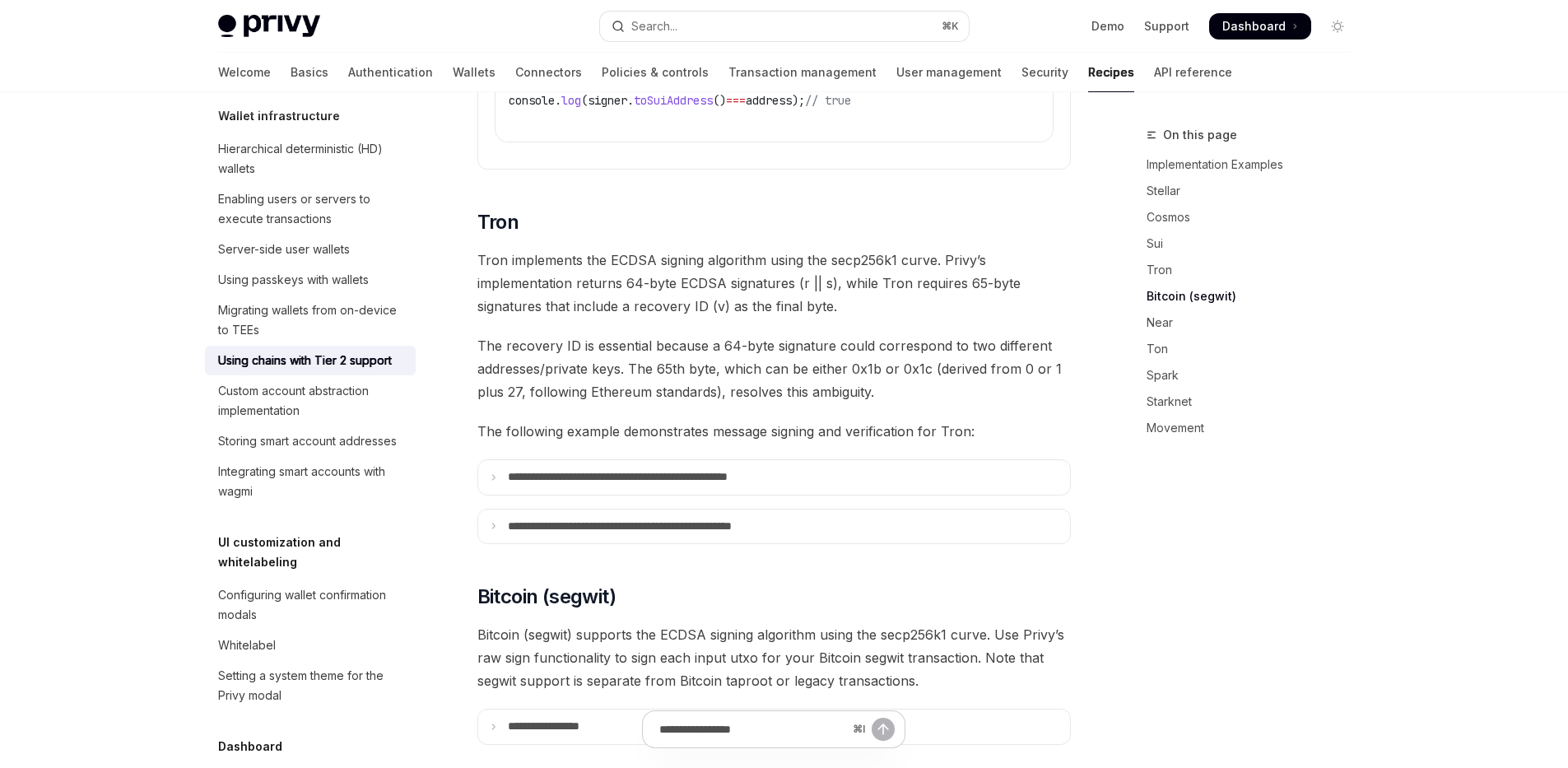
scroll to position [1732, 0]
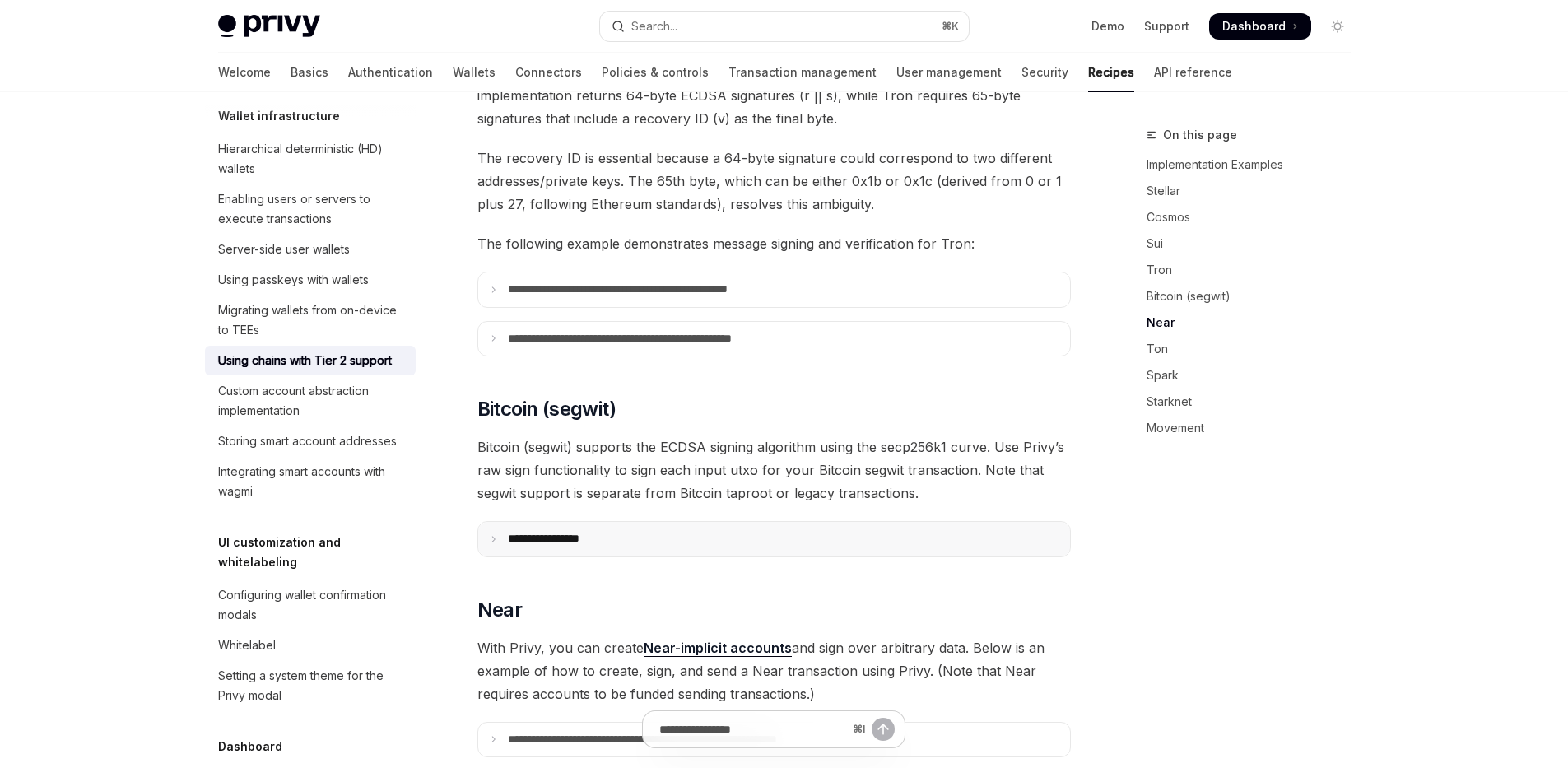
click at [566, 532] on p "**********" at bounding box center [564, 540] width 112 height 15
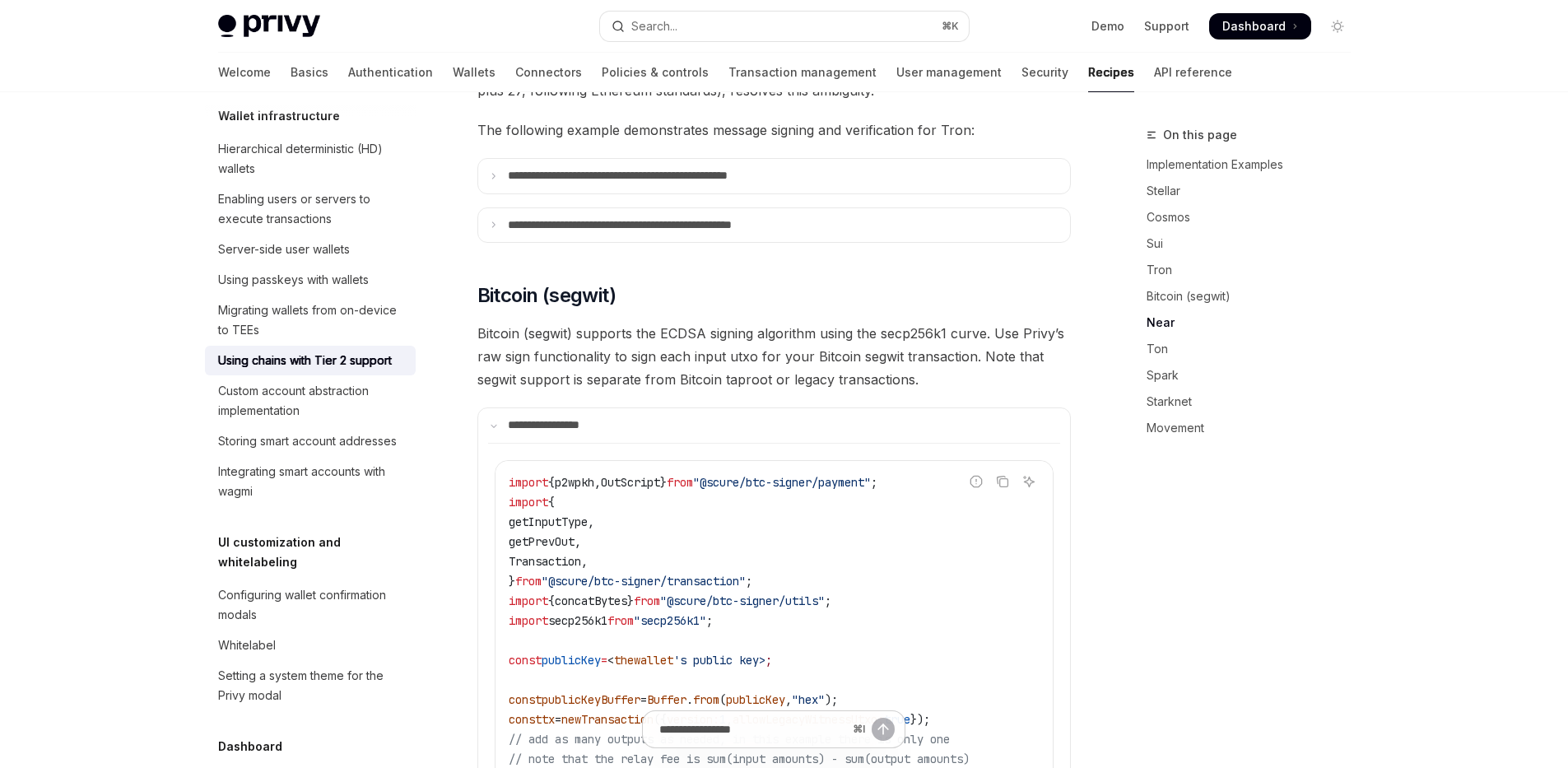
scroll to position [2041, 0]
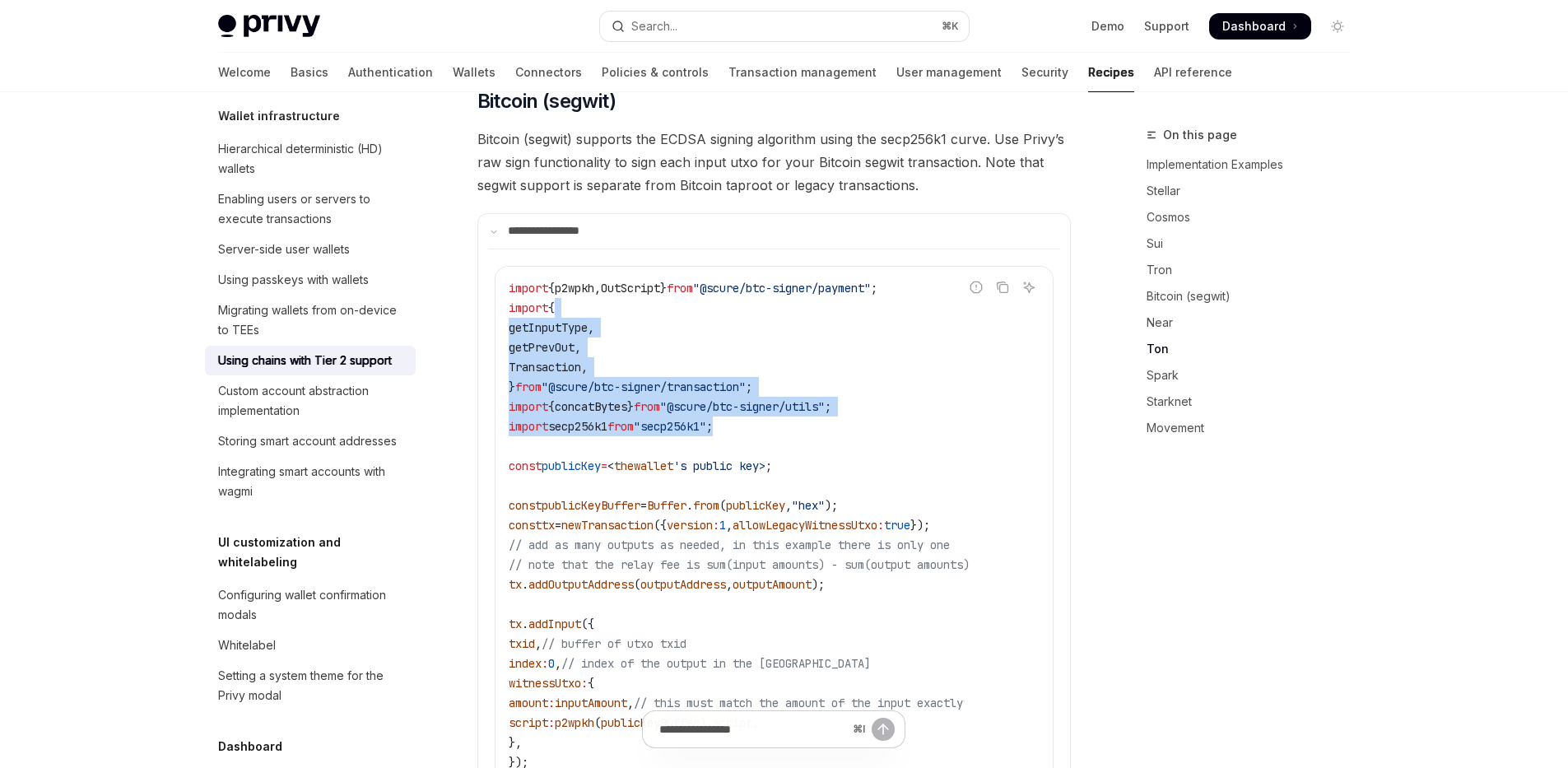
drag, startPoint x: 710, startPoint y: 300, endPoint x: 872, endPoint y: 401, distance: 190.9
drag, startPoint x: 872, startPoint y: 401, endPoint x: 716, endPoint y: 312, distance: 179.6
